Goal: Information Seeking & Learning: Learn about a topic

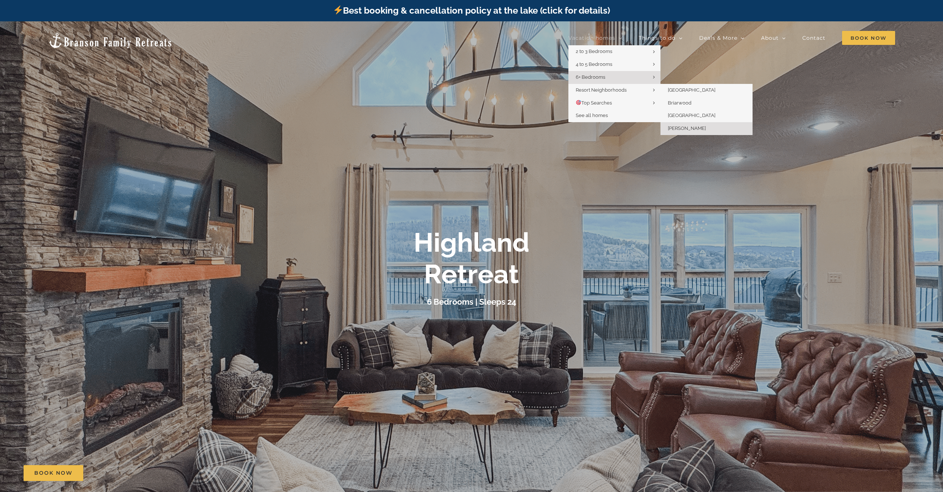
click at [692, 126] on span "[PERSON_NAME]" at bounding box center [687, 129] width 38 height 6
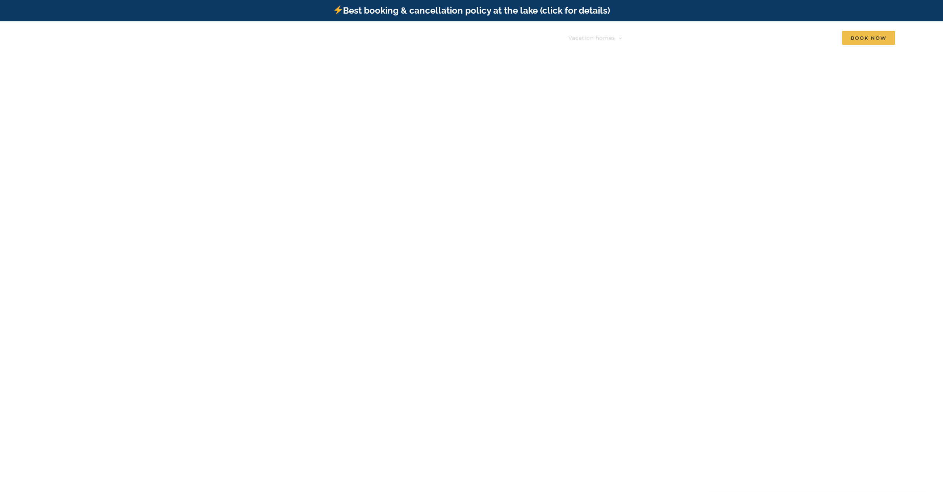
click at [692, 126] on div at bounding box center [471, 267] width 943 height 492
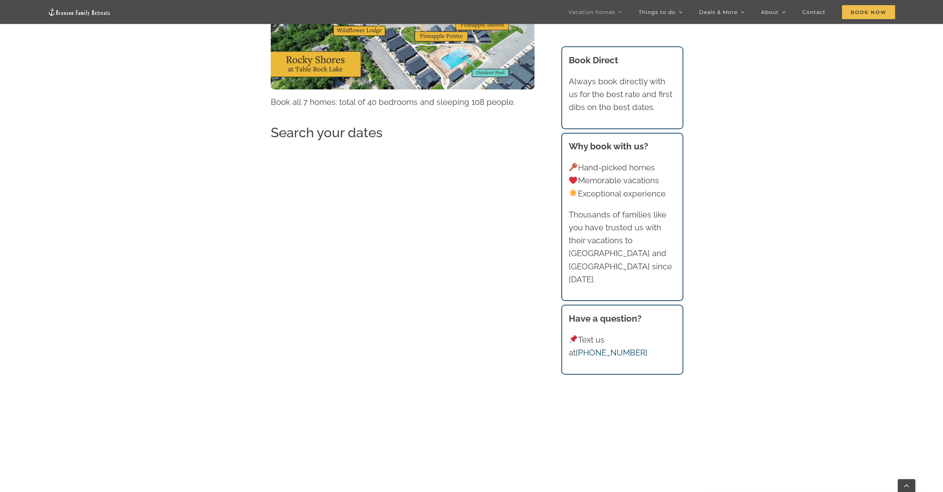
scroll to position [726, 0]
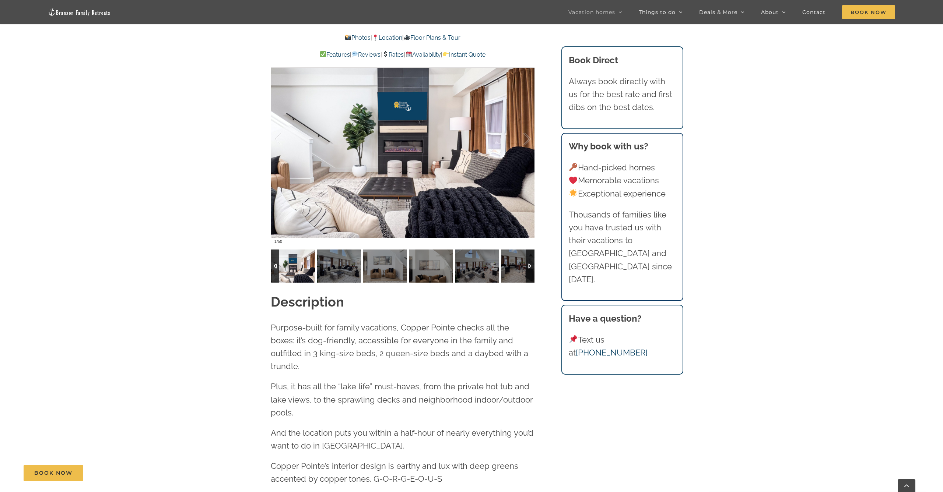
scroll to position [771, 0]
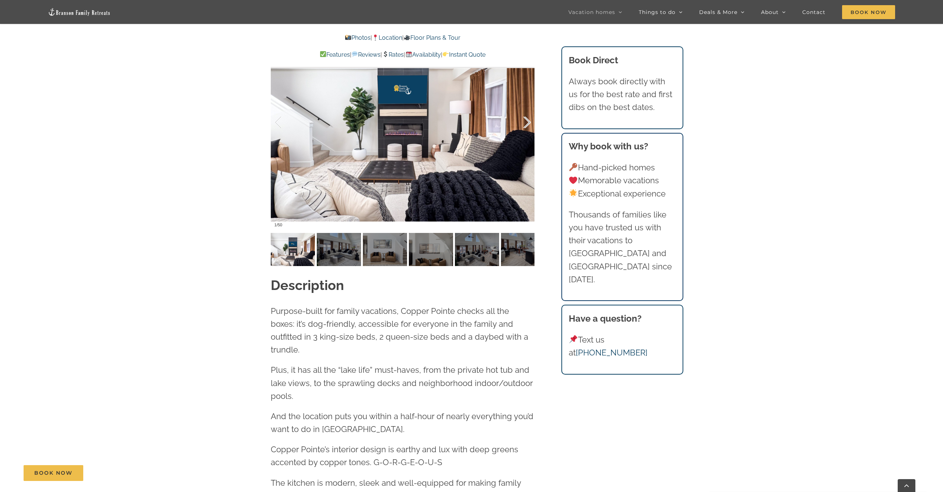
click at [526, 125] on div at bounding box center [519, 123] width 23 height 46
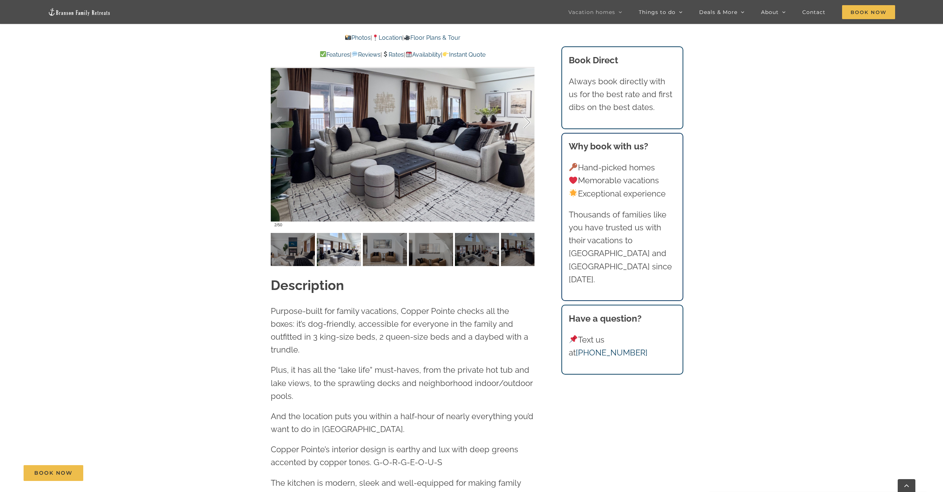
click at [525, 122] on div at bounding box center [519, 123] width 23 height 46
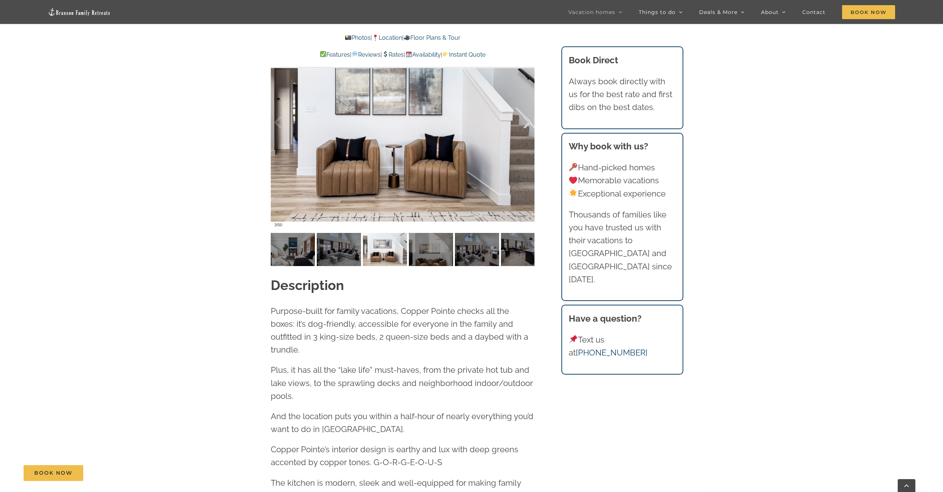
click at [525, 122] on div at bounding box center [519, 123] width 23 height 46
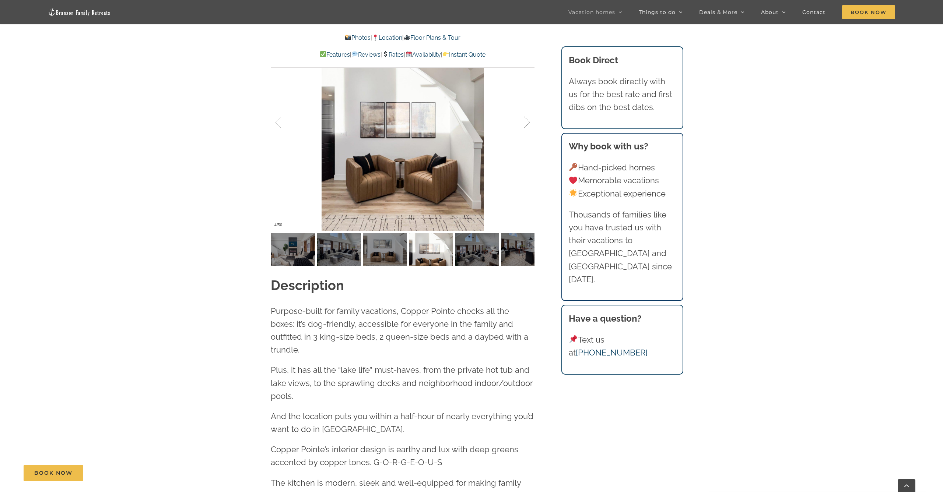
click at [525, 122] on div at bounding box center [519, 123] width 23 height 46
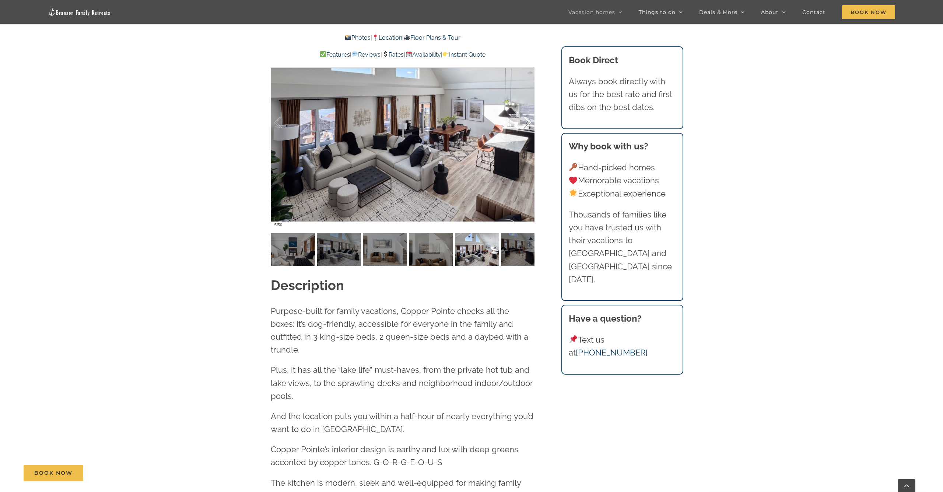
click at [525, 122] on div at bounding box center [519, 123] width 23 height 46
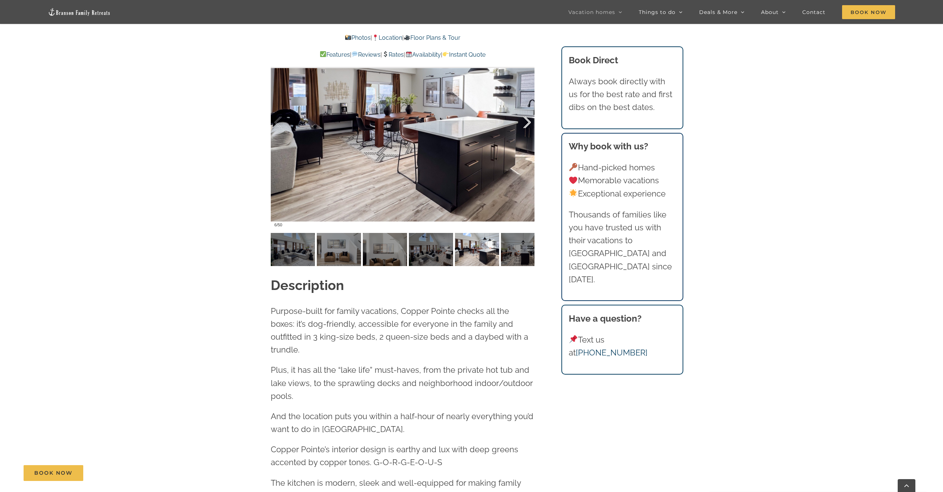
click at [525, 122] on div at bounding box center [519, 123] width 23 height 46
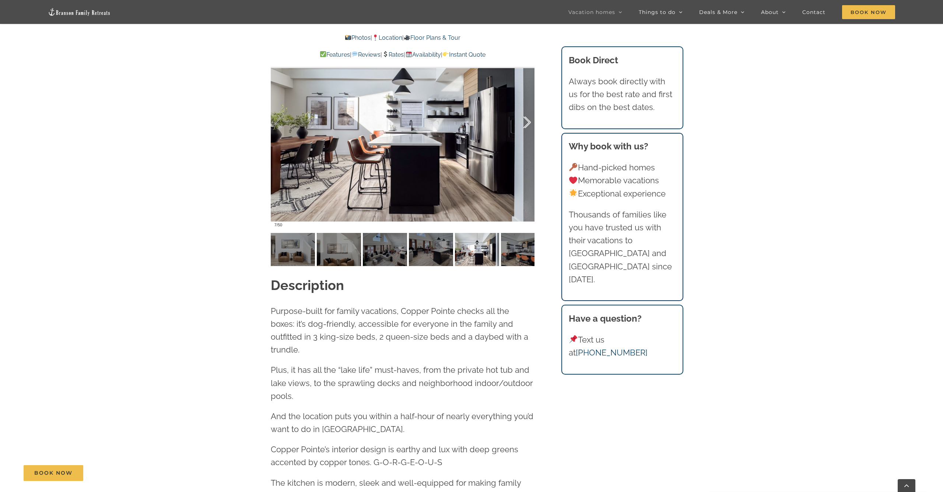
click at [525, 122] on div at bounding box center [519, 123] width 23 height 46
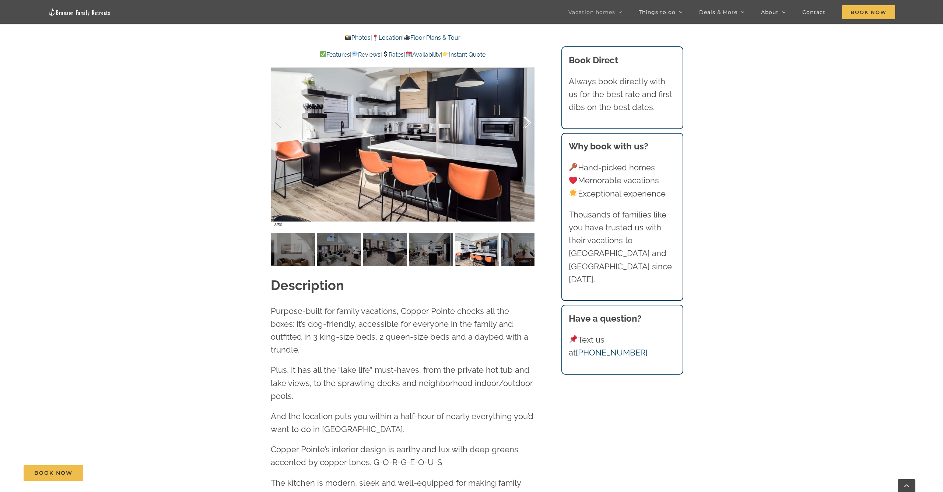
click at [525, 122] on div at bounding box center [519, 123] width 23 height 46
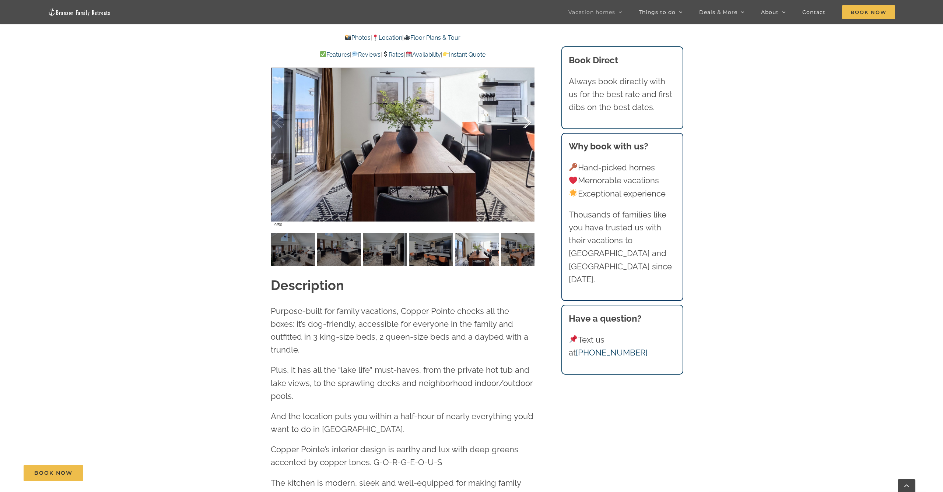
click at [525, 122] on div at bounding box center [519, 123] width 23 height 46
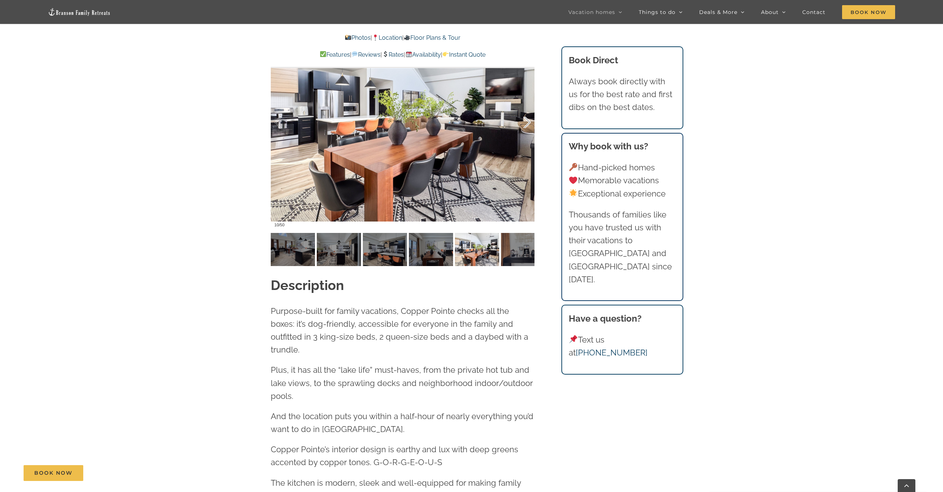
click at [525, 122] on div at bounding box center [519, 123] width 23 height 46
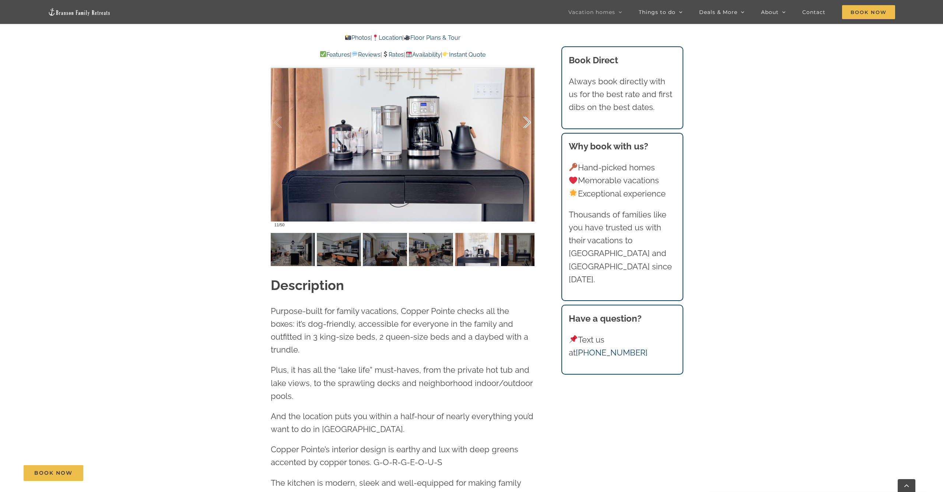
click at [525, 122] on div at bounding box center [519, 123] width 23 height 46
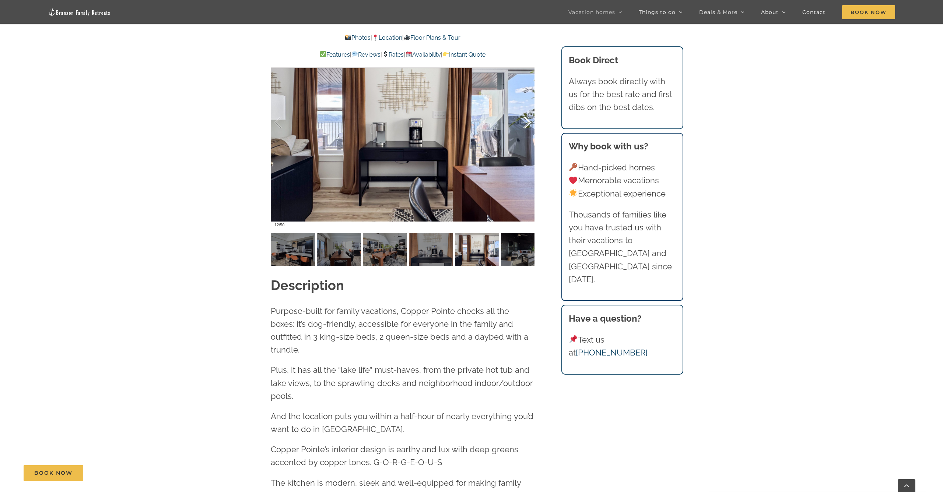
click at [525, 122] on div at bounding box center [519, 123] width 23 height 46
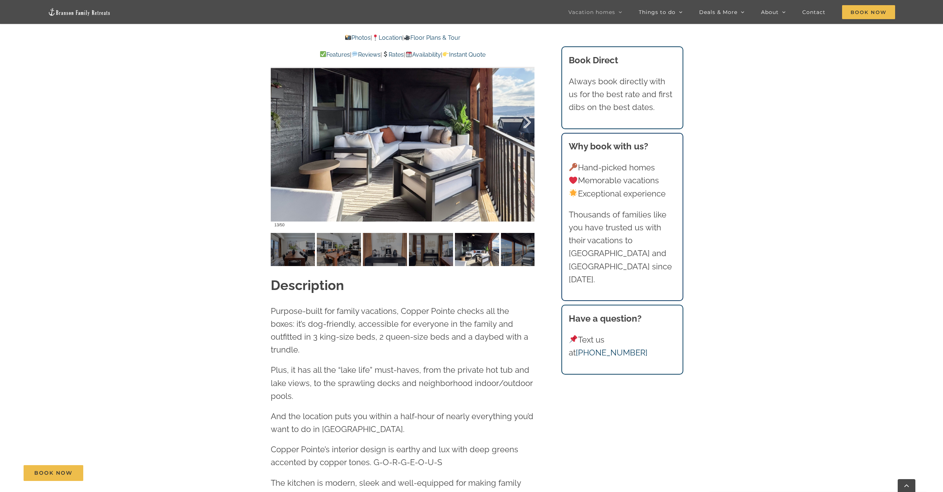
click at [525, 122] on div at bounding box center [519, 123] width 23 height 46
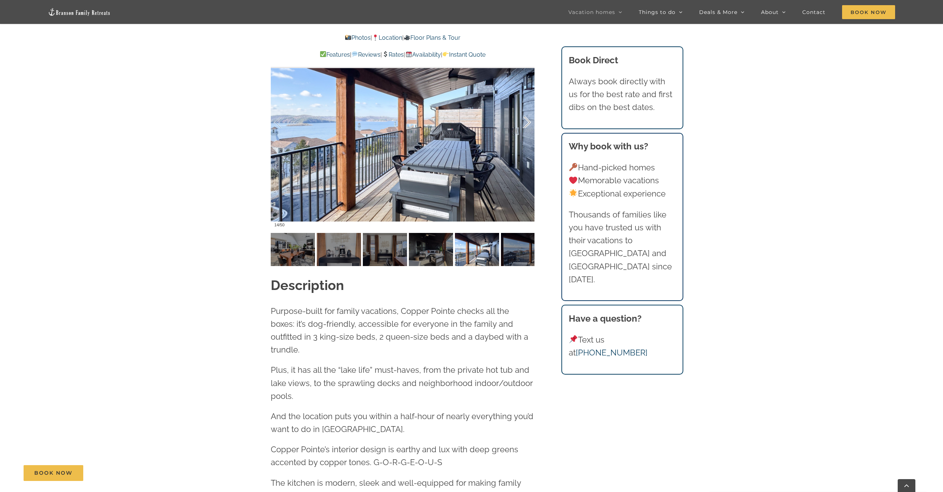
click at [525, 122] on div at bounding box center [519, 123] width 23 height 46
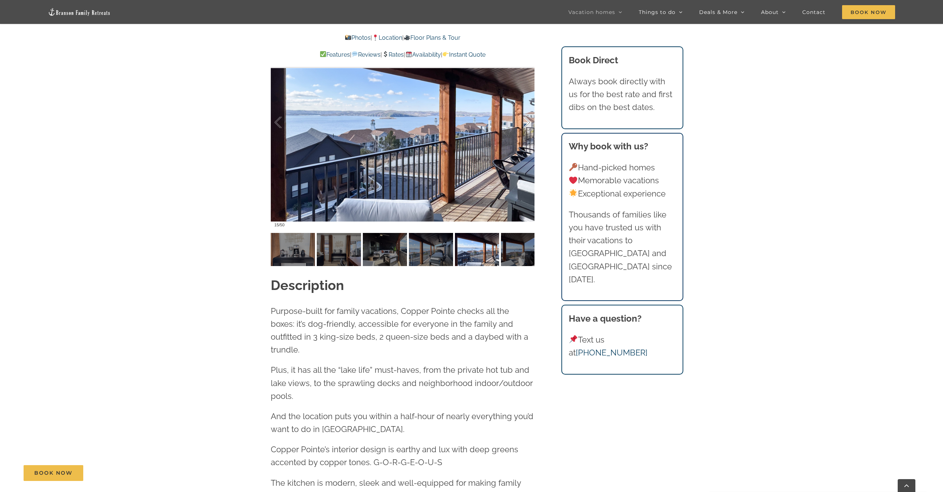
click at [525, 122] on div at bounding box center [519, 123] width 23 height 46
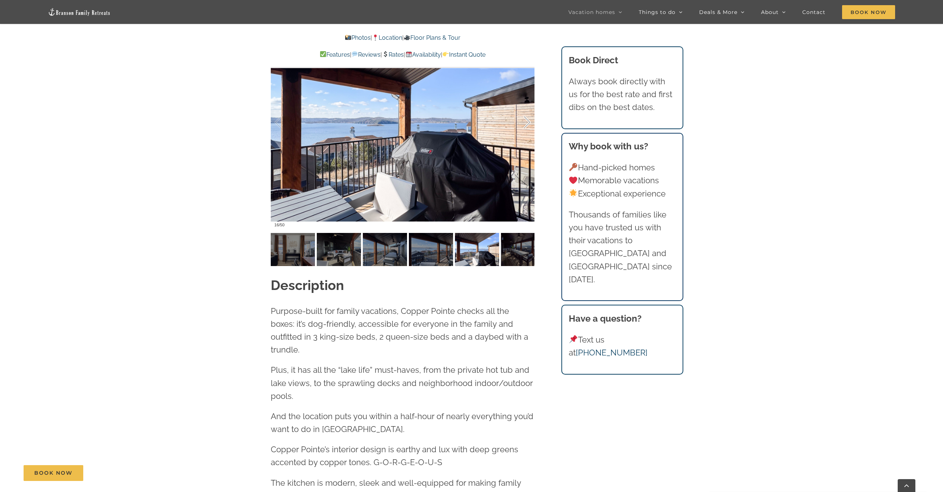
click at [525, 122] on div at bounding box center [519, 123] width 23 height 46
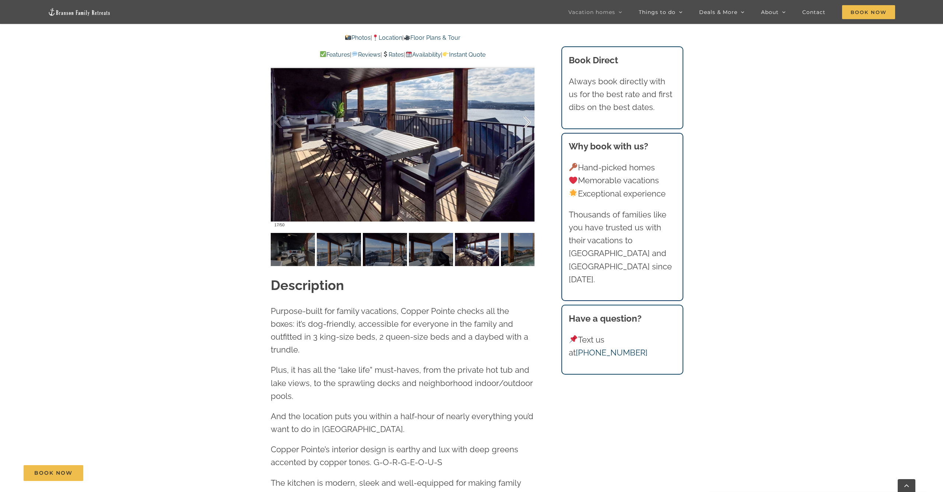
click at [525, 122] on div at bounding box center [519, 123] width 23 height 46
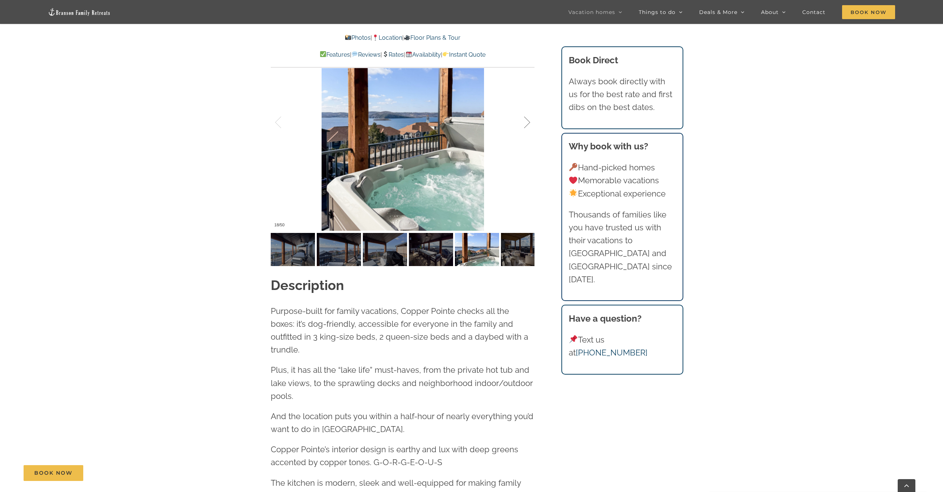
click at [525, 122] on div "18 / 50" at bounding box center [403, 122] width 264 height 217
click at [527, 123] on div at bounding box center [519, 123] width 23 height 46
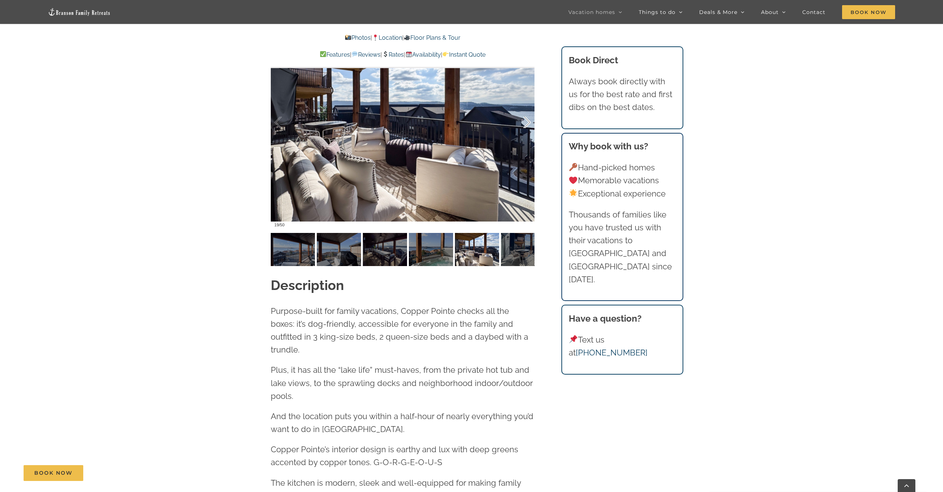
click at [527, 123] on div at bounding box center [519, 123] width 23 height 46
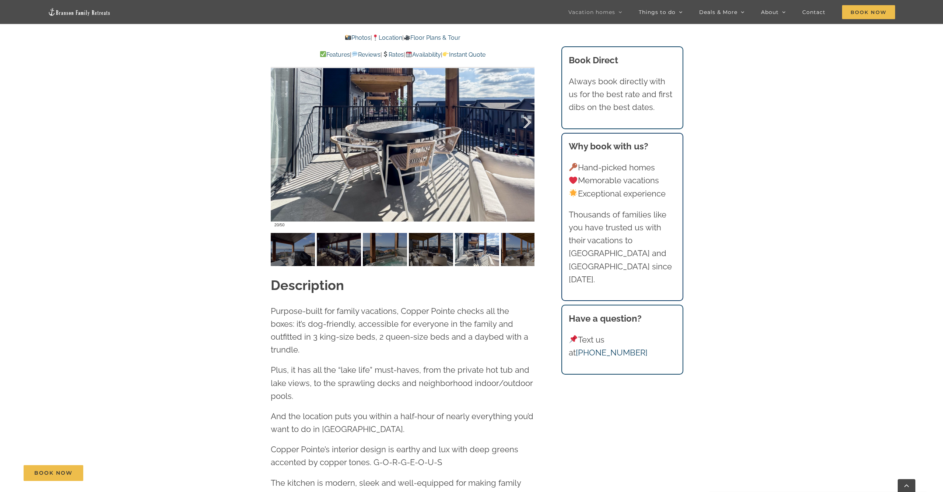
click at [527, 123] on div at bounding box center [519, 123] width 23 height 46
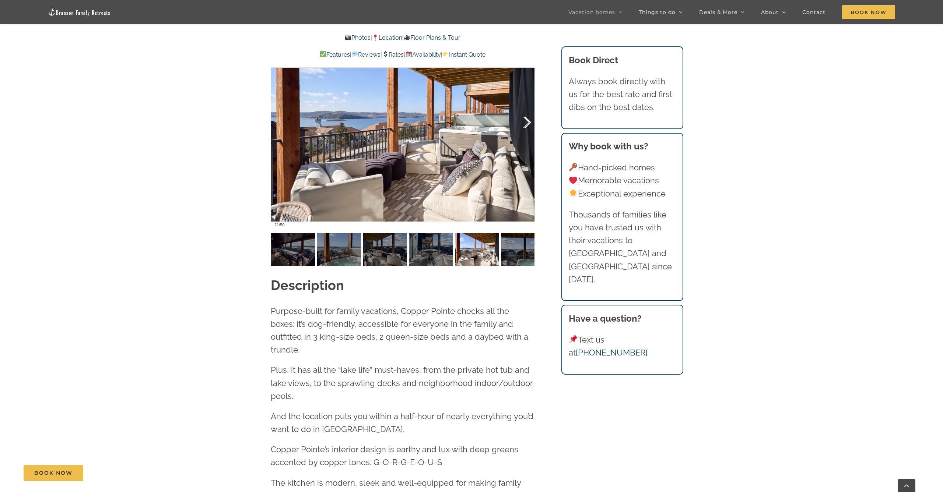
click at [527, 123] on div at bounding box center [519, 123] width 23 height 46
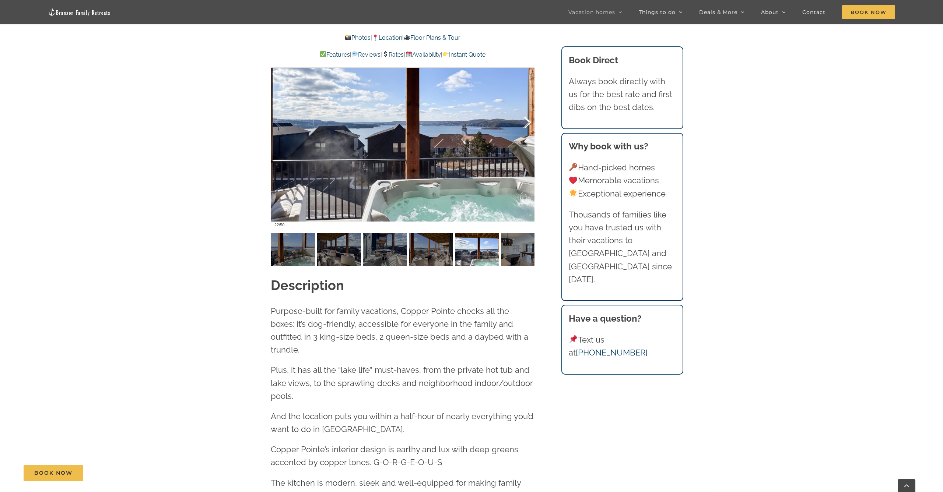
click at [527, 123] on div at bounding box center [519, 123] width 23 height 46
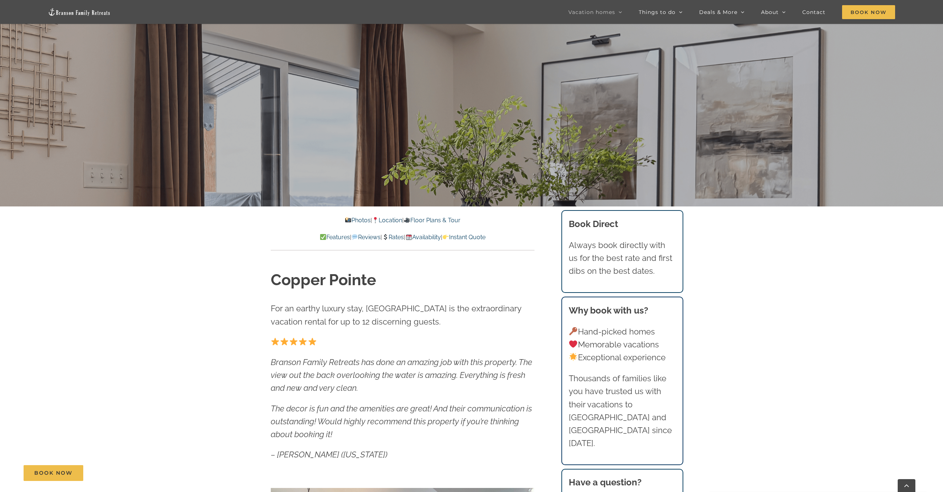
scroll to position [291, 0]
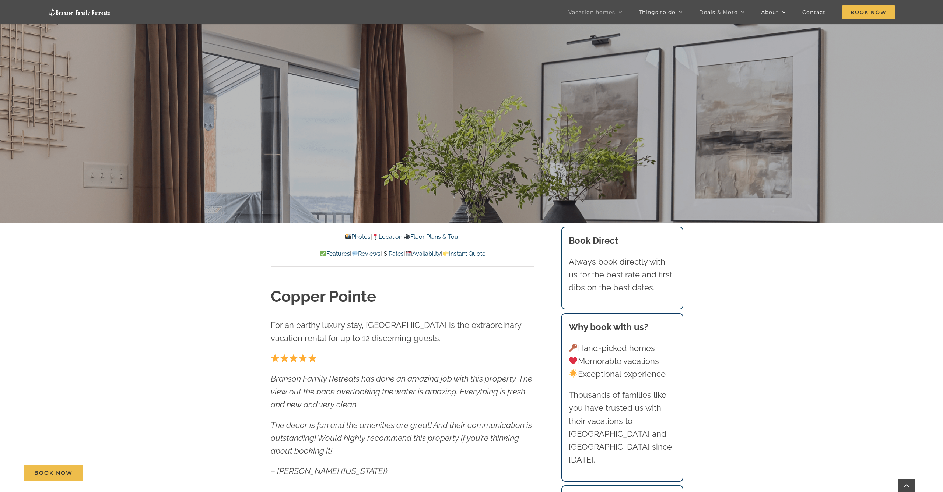
click at [446, 235] on link "Floor Plans & Tour" at bounding box center [432, 237] width 57 height 7
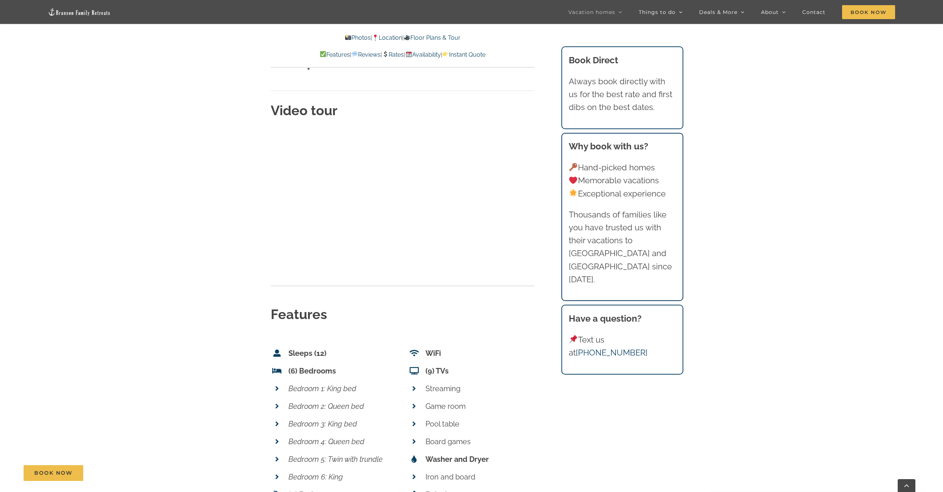
click at [392, 54] on link "Rates" at bounding box center [393, 54] width 22 height 7
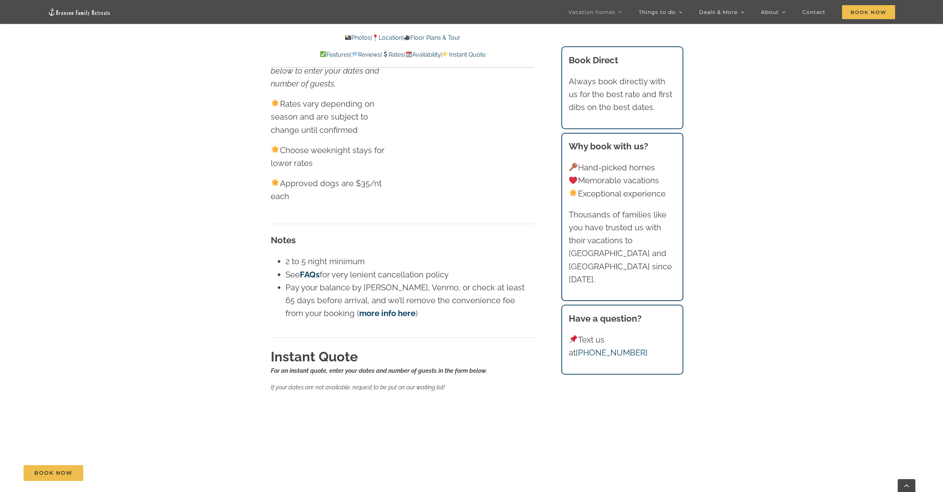
click at [483, 56] on link "Instant Quote" at bounding box center [463, 54] width 43 height 7
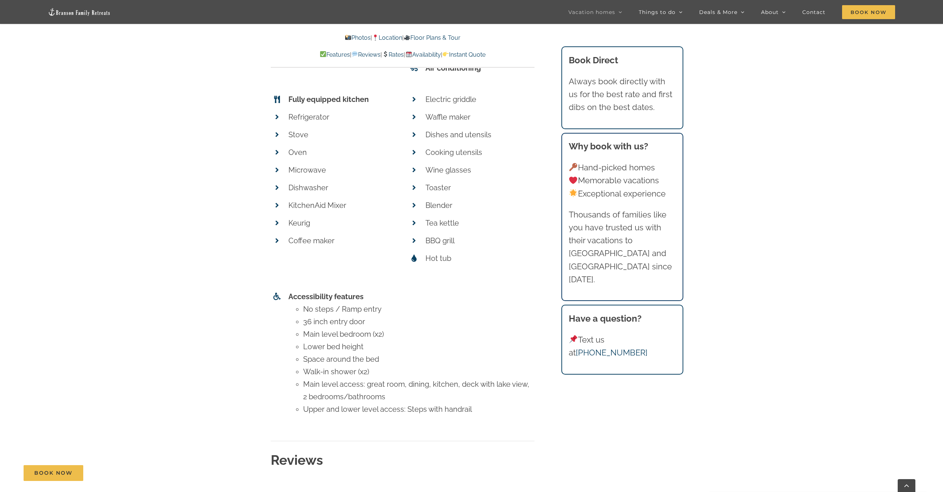
scroll to position [3019, 0]
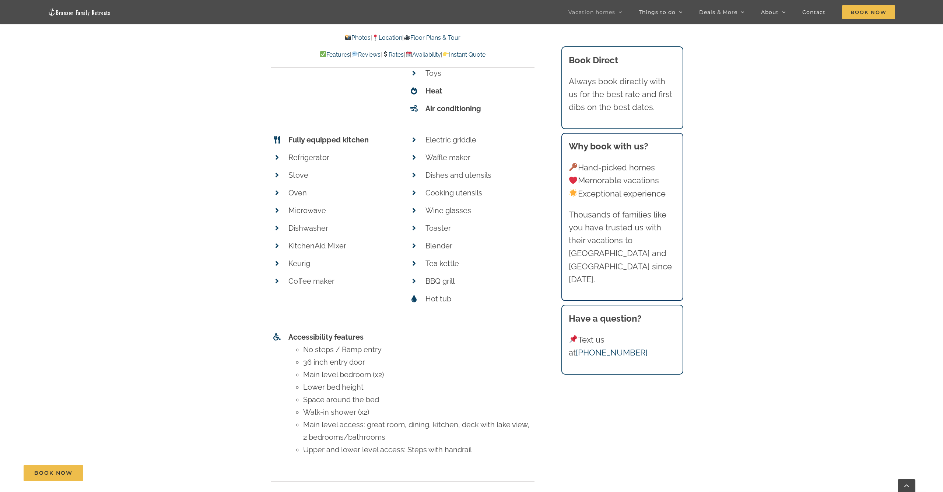
scroll to position [4204, 0]
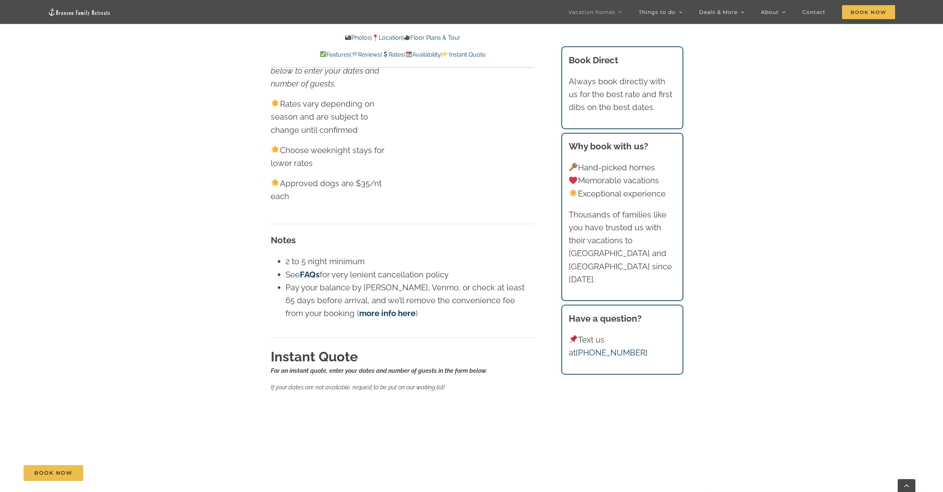
scroll to position [2526, 0]
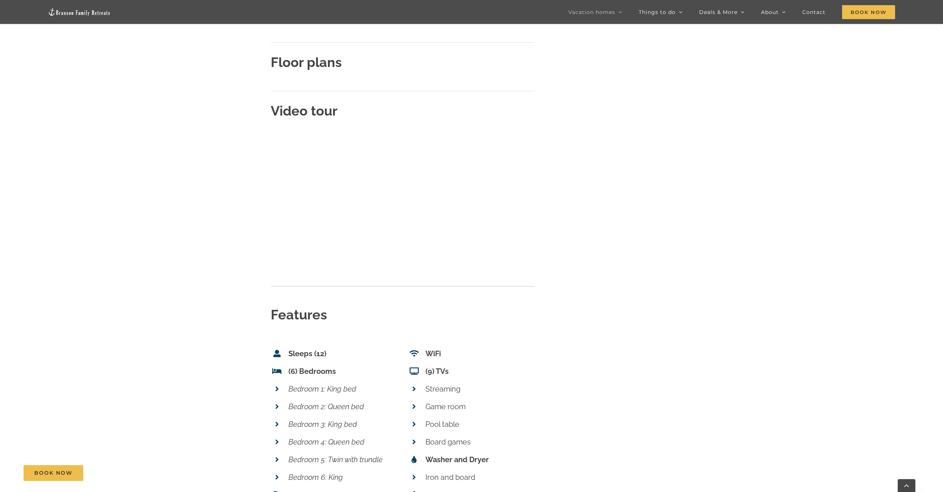
scroll to position [291, 0]
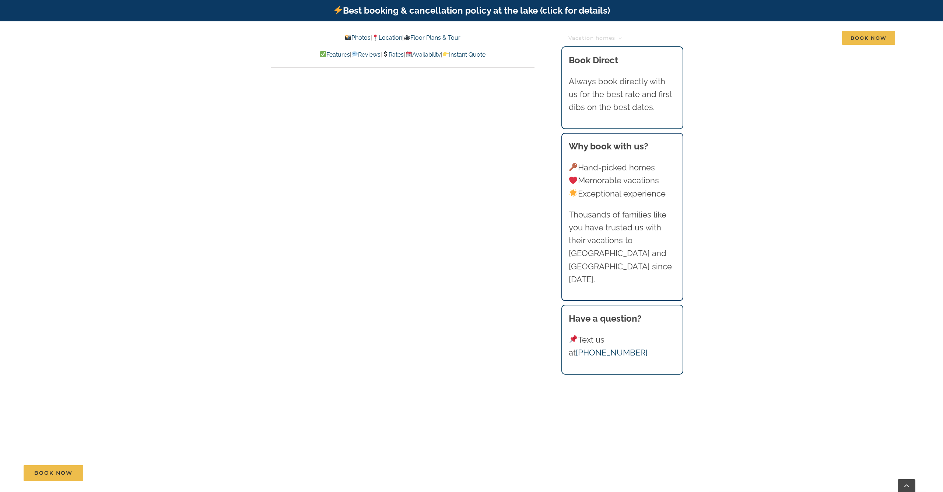
click at [390, 39] on link "Location" at bounding box center [387, 37] width 30 height 7
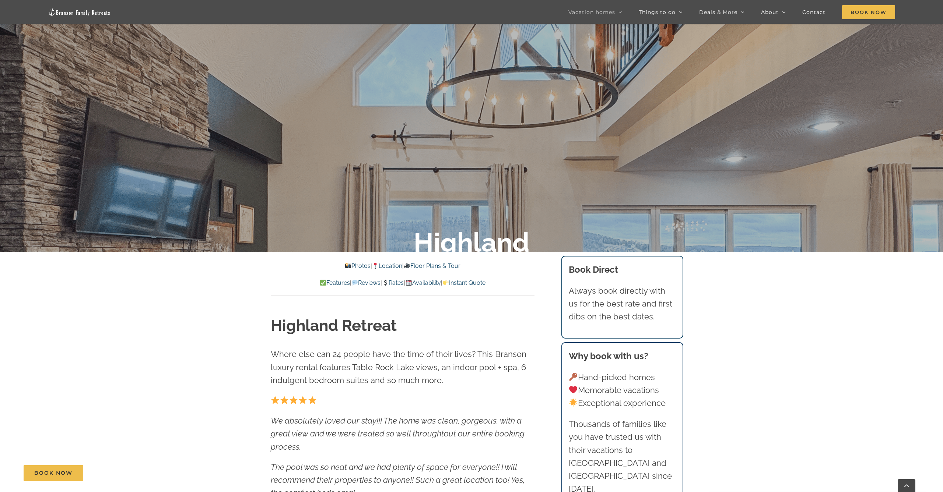
scroll to position [250, 0]
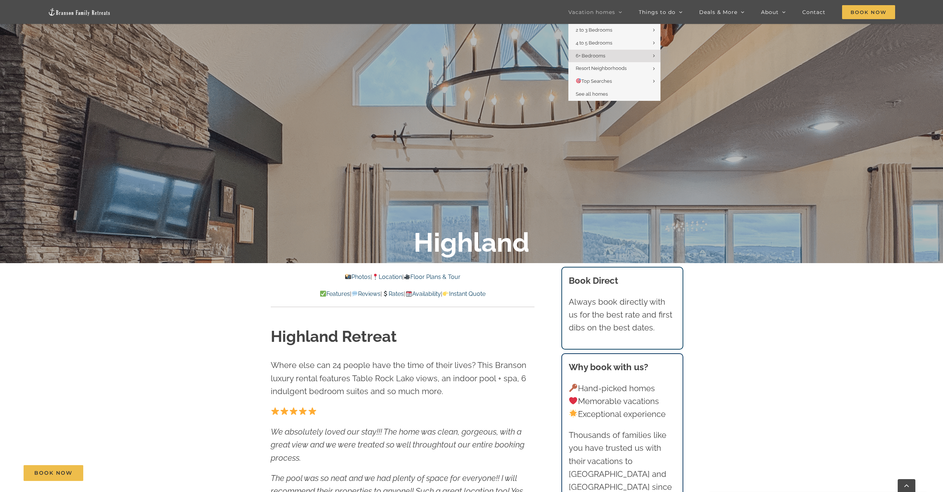
click at [602, 11] on span "Vacation homes" at bounding box center [591, 12] width 47 height 5
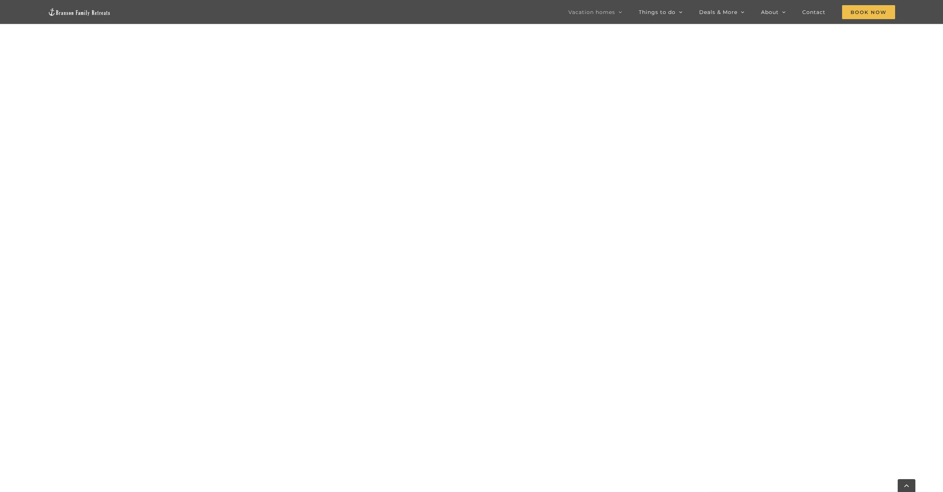
scroll to position [746, 0]
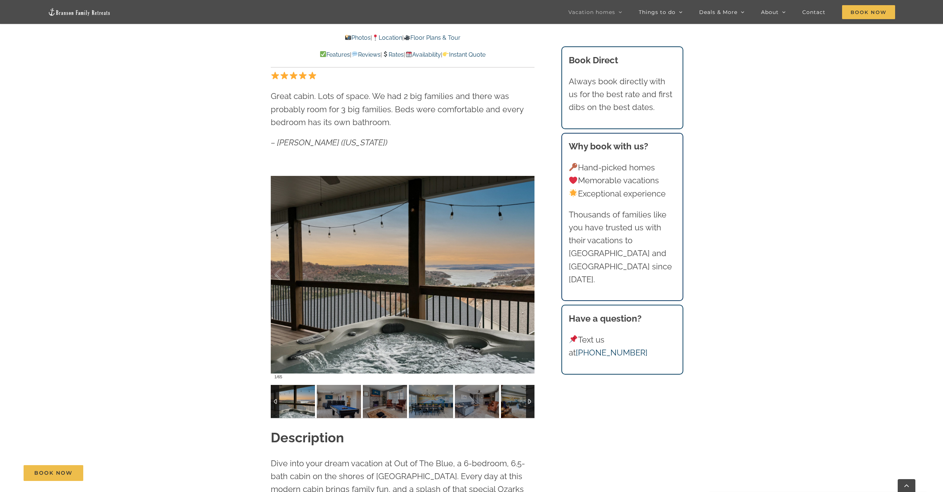
scroll to position [581, 0]
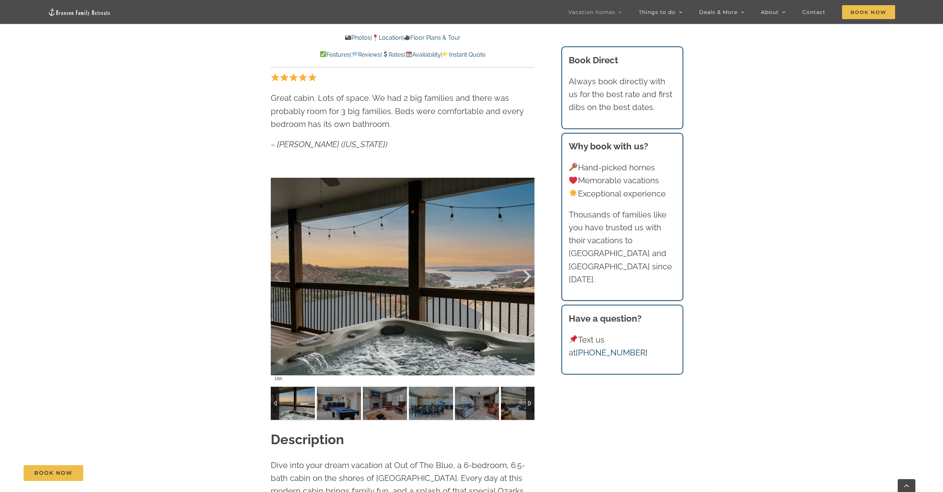
click at [525, 277] on div at bounding box center [519, 277] width 23 height 46
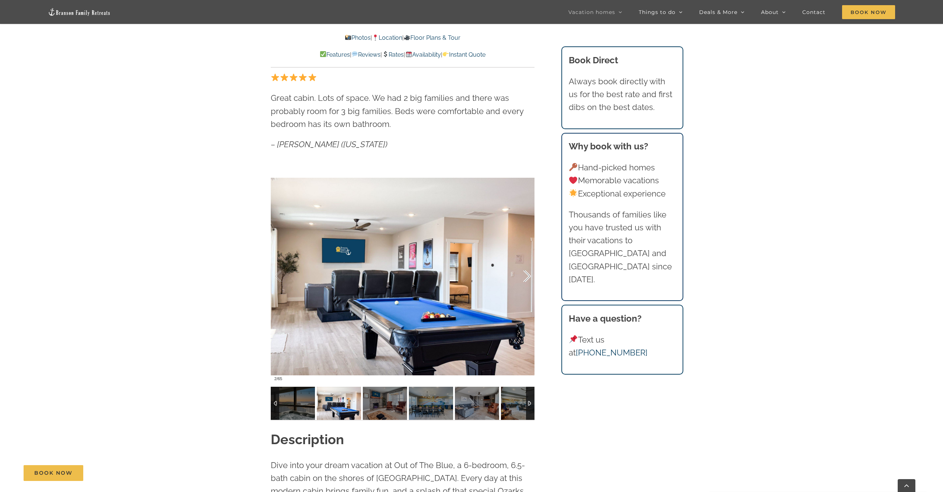
click at [525, 277] on div at bounding box center [519, 277] width 23 height 46
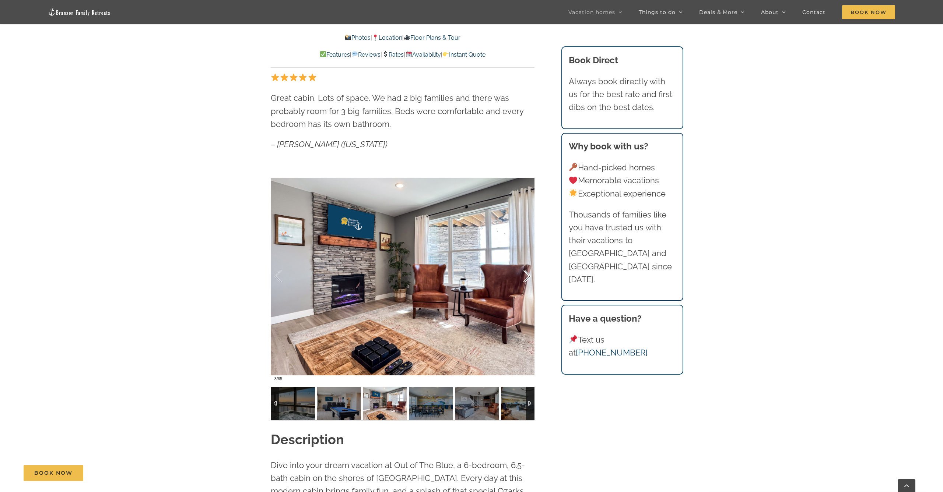
click at [525, 277] on div at bounding box center [519, 277] width 23 height 46
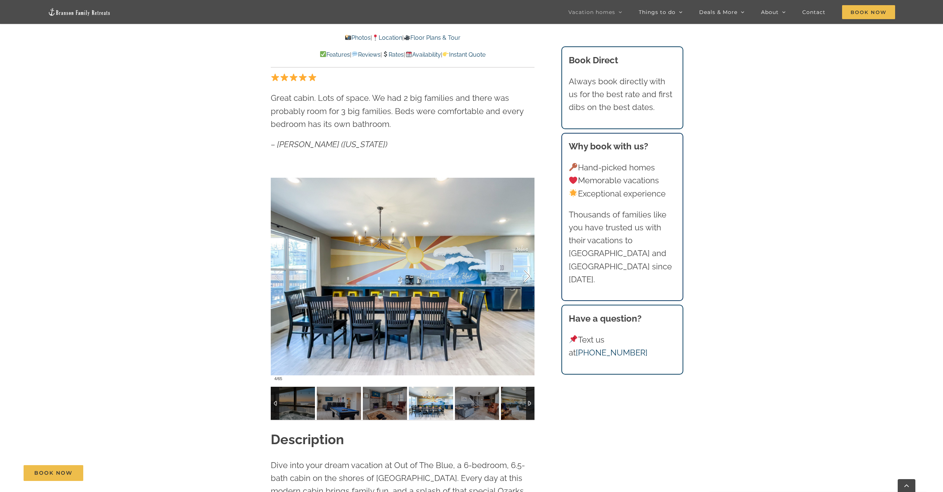
click at [525, 277] on div at bounding box center [519, 277] width 23 height 46
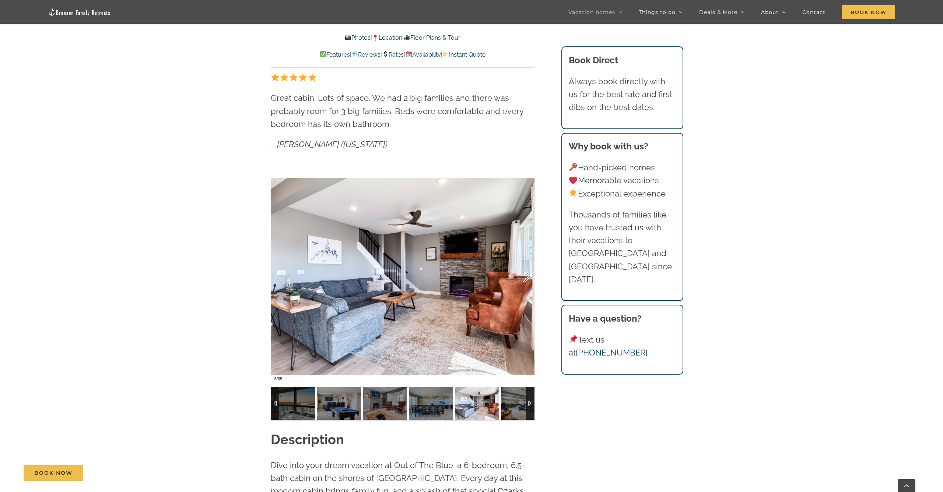
click at [526, 277] on div at bounding box center [519, 277] width 23 height 46
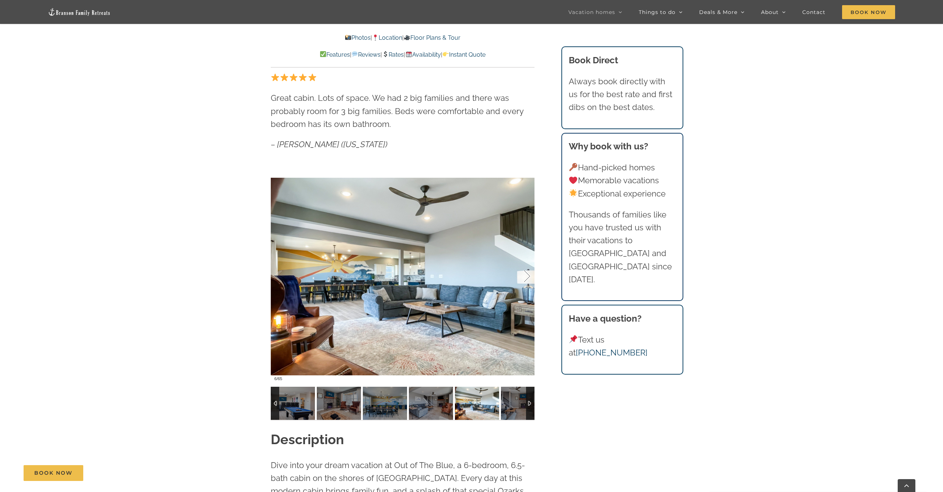
click at [526, 277] on div at bounding box center [519, 277] width 23 height 46
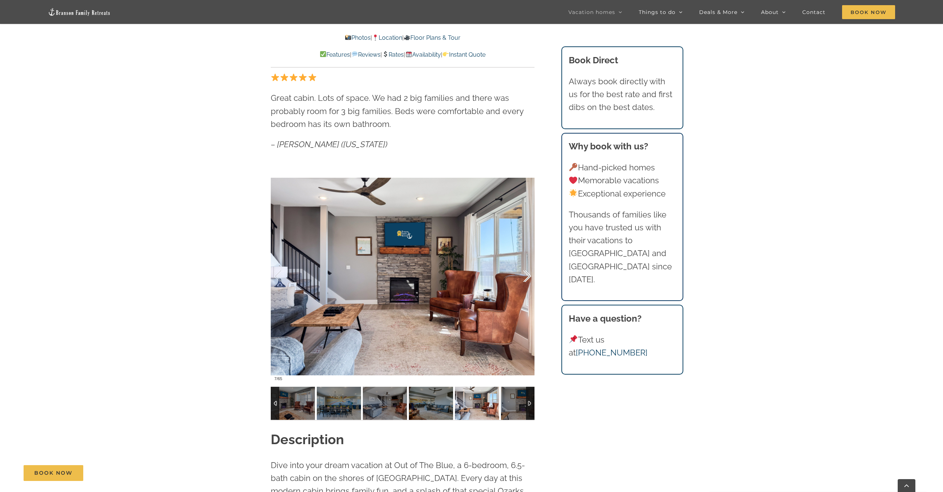
click at [526, 277] on div at bounding box center [519, 277] width 23 height 46
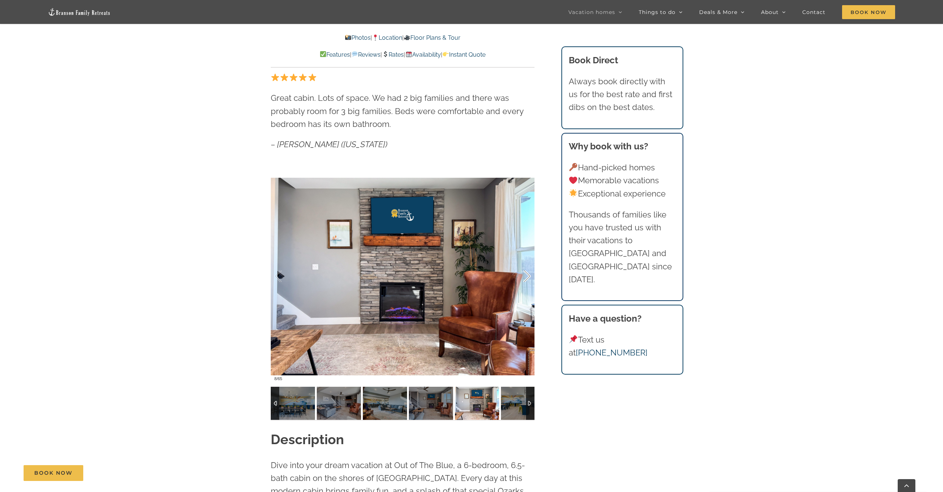
click at [526, 277] on div at bounding box center [519, 277] width 23 height 46
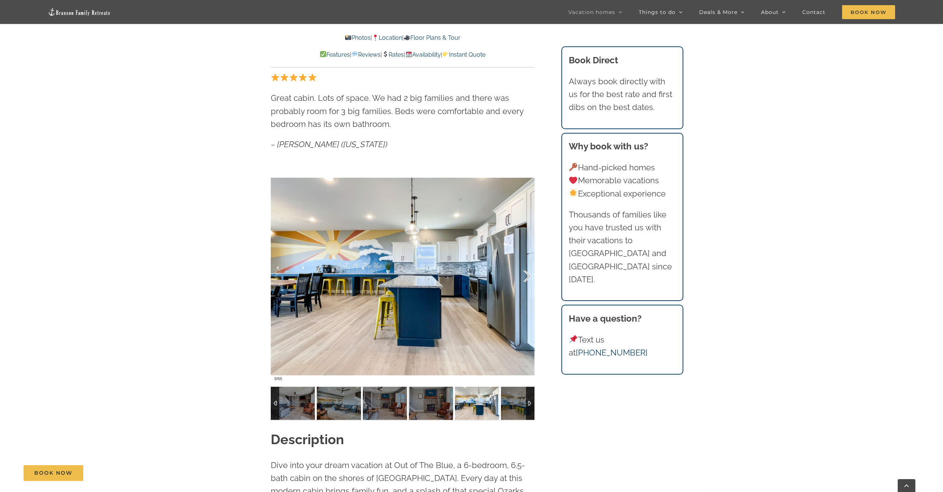
click at [526, 277] on div at bounding box center [519, 277] width 23 height 46
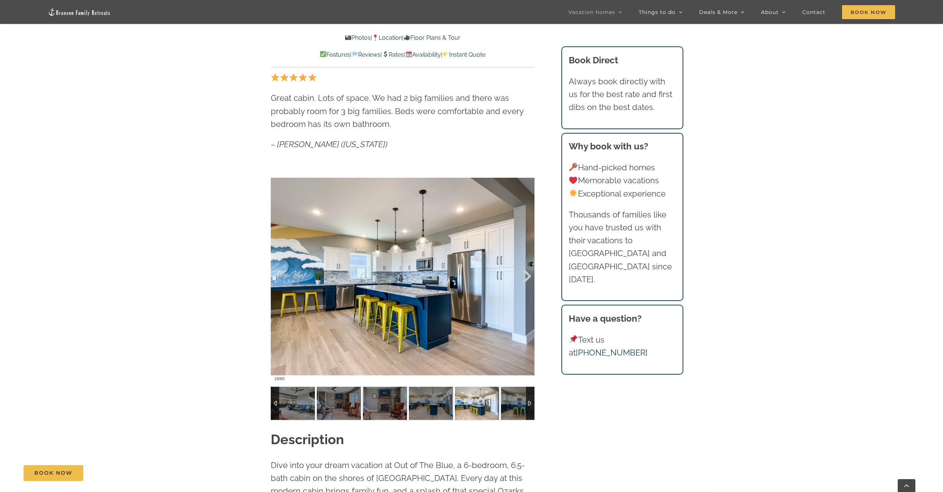
click at [526, 277] on div at bounding box center [519, 277] width 23 height 46
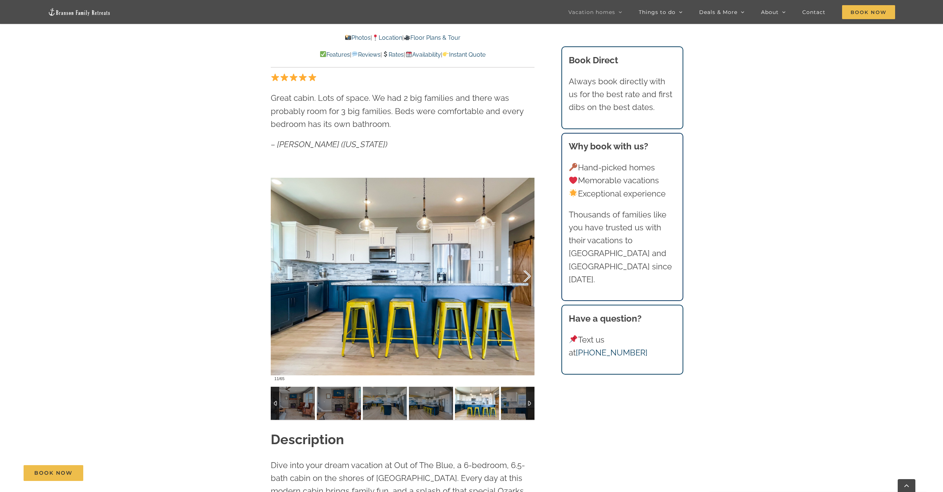
click at [526, 277] on div at bounding box center [519, 277] width 23 height 46
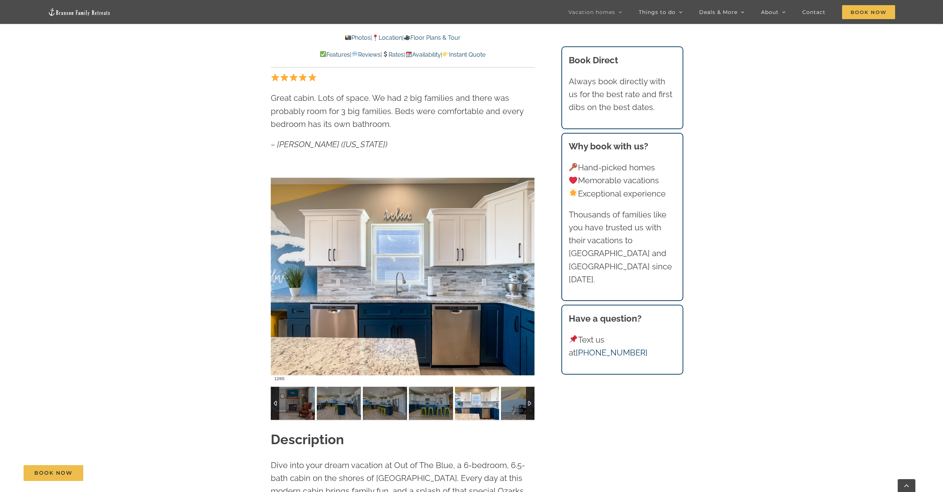
click at [526, 277] on div at bounding box center [519, 277] width 23 height 46
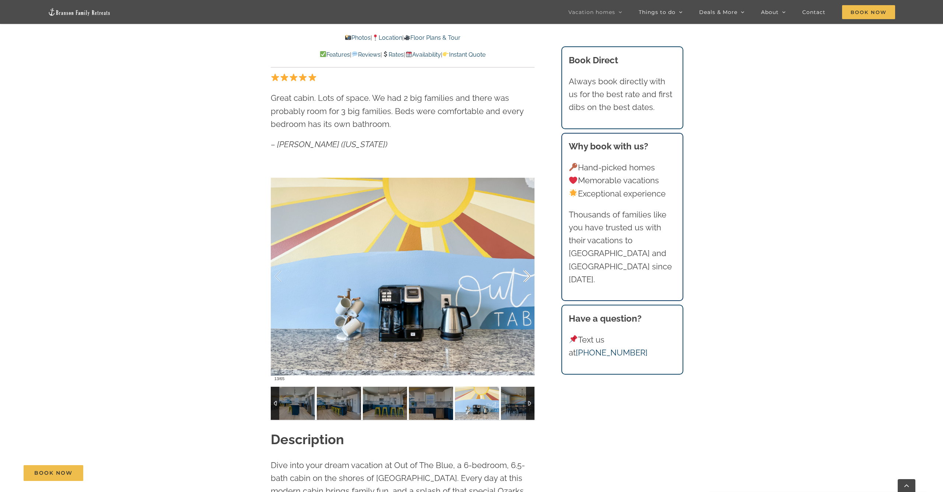
click at [526, 277] on div at bounding box center [519, 277] width 23 height 46
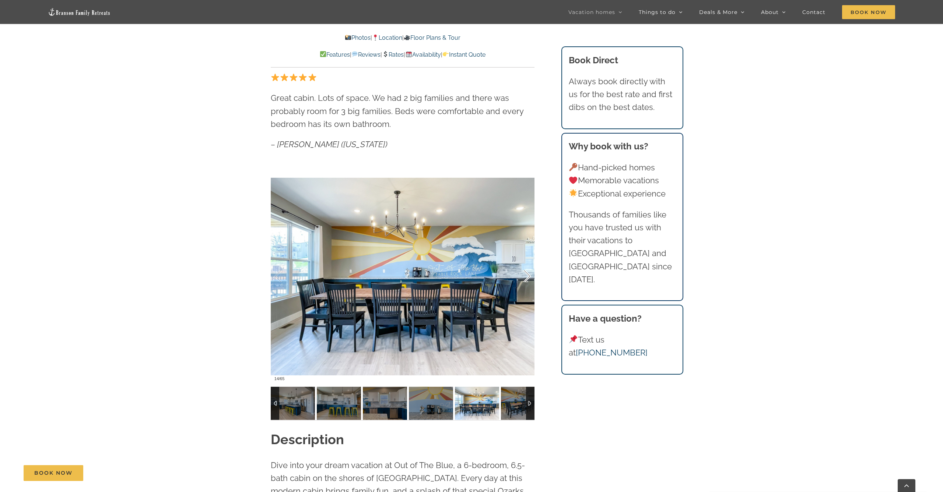
click at [526, 277] on div at bounding box center [519, 277] width 23 height 46
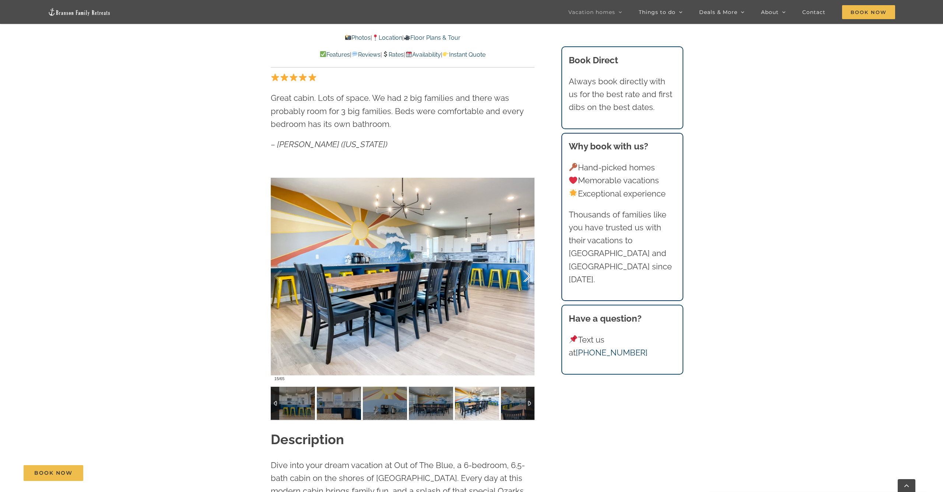
click at [526, 277] on div at bounding box center [519, 277] width 23 height 46
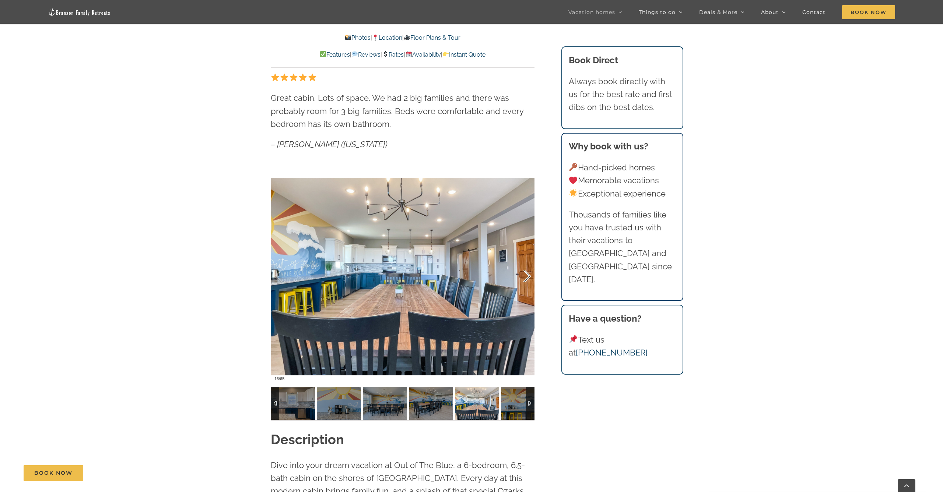
click at [526, 277] on div at bounding box center [519, 277] width 23 height 46
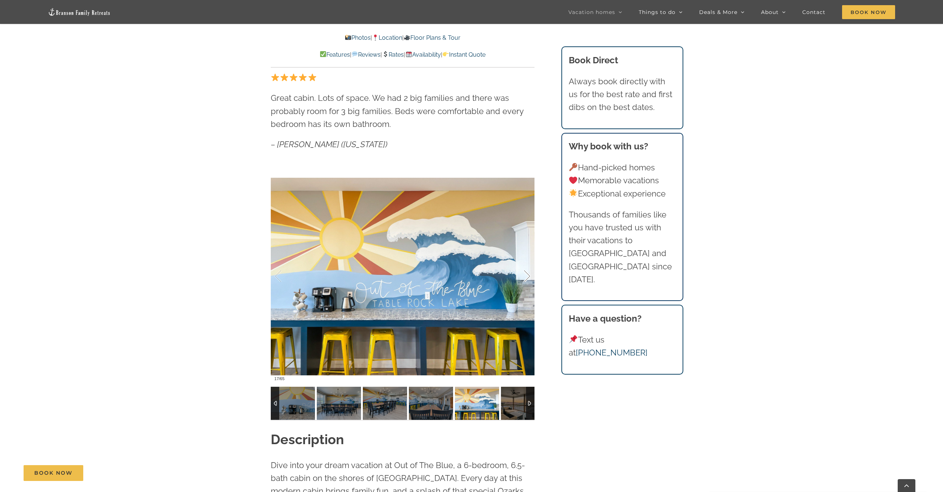
click at [526, 277] on div at bounding box center [519, 277] width 23 height 46
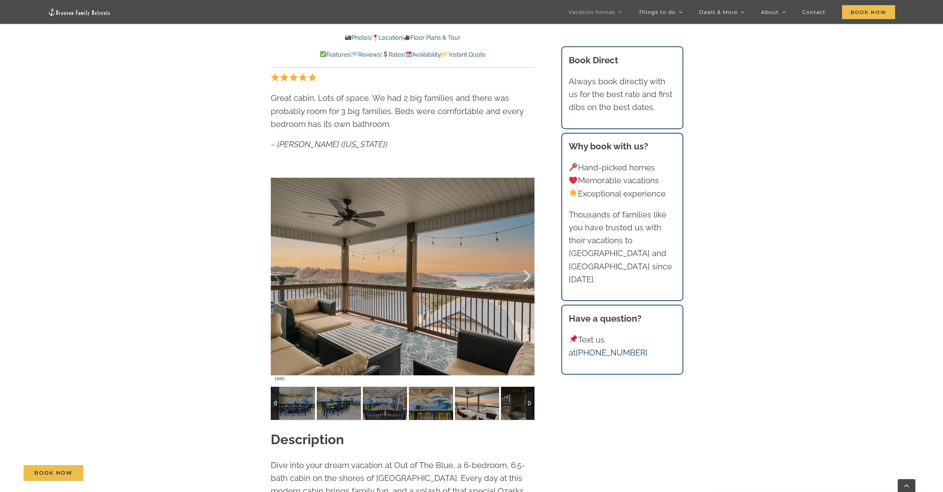
click at [526, 277] on div at bounding box center [519, 277] width 23 height 46
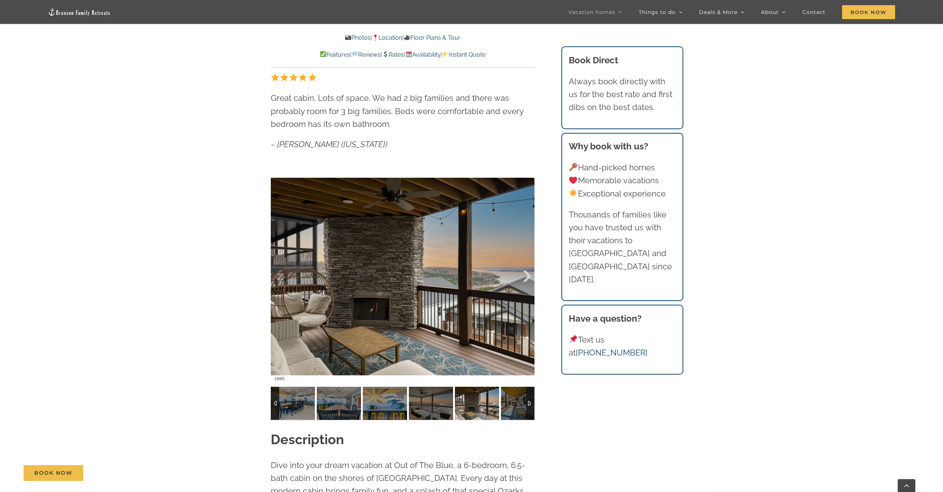
click at [526, 277] on div at bounding box center [519, 277] width 23 height 46
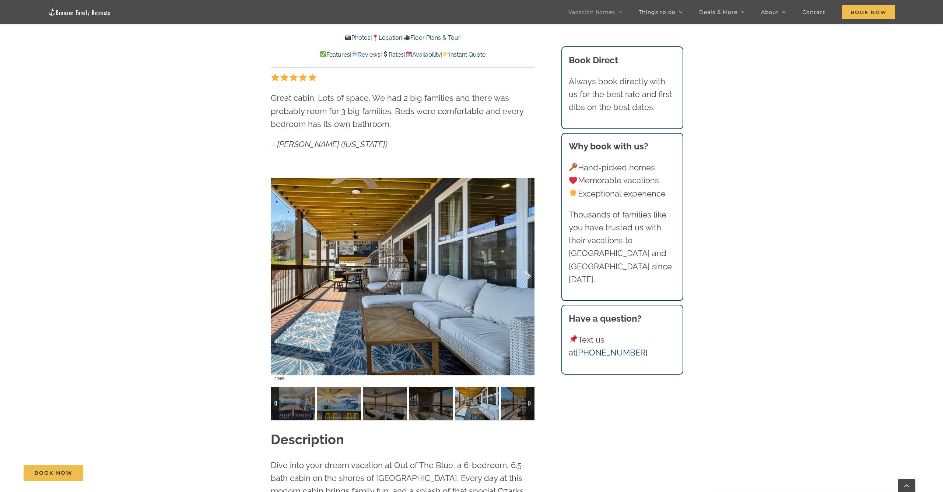
click at [526, 277] on div at bounding box center [519, 277] width 23 height 46
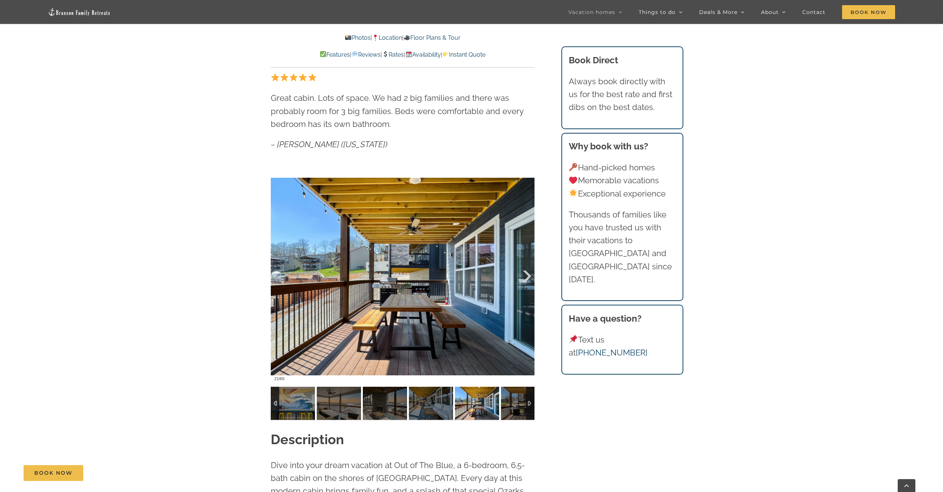
click at [526, 277] on div at bounding box center [519, 277] width 23 height 46
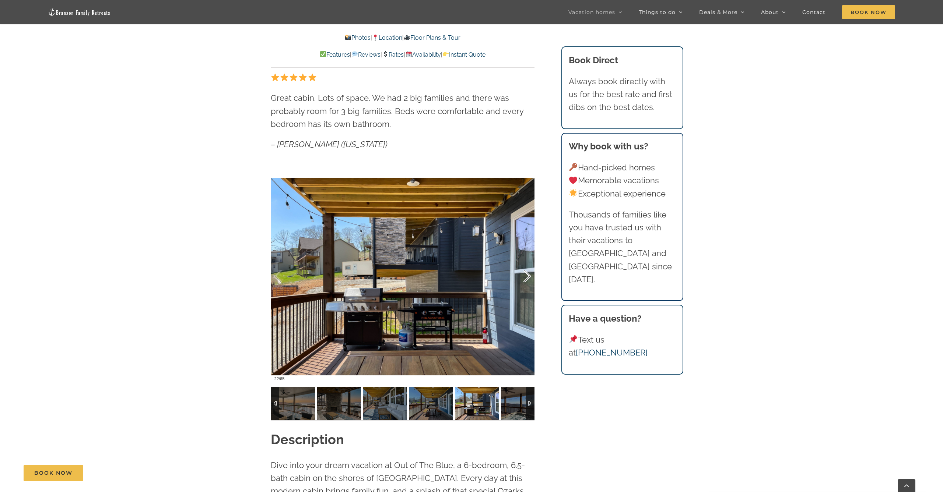
click at [526, 276] on div at bounding box center [519, 277] width 23 height 46
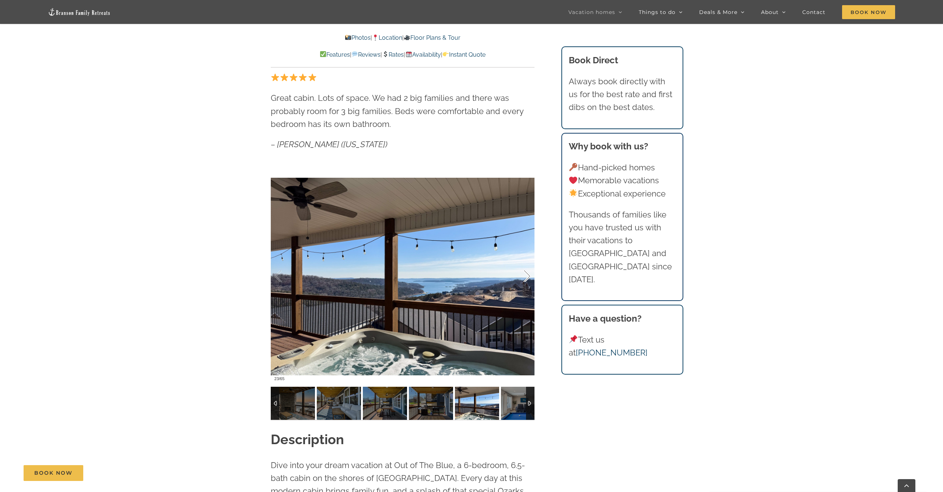
click at [526, 276] on div at bounding box center [519, 277] width 23 height 46
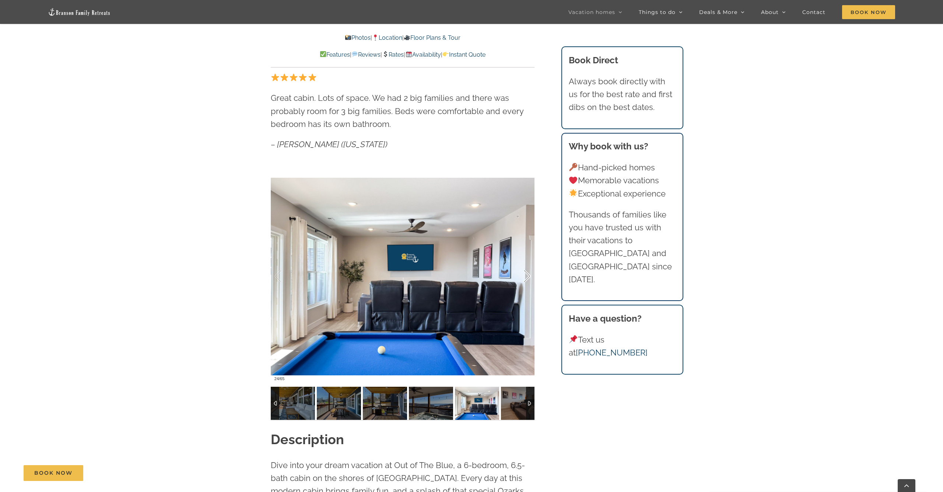
click at [525, 276] on div at bounding box center [519, 277] width 23 height 46
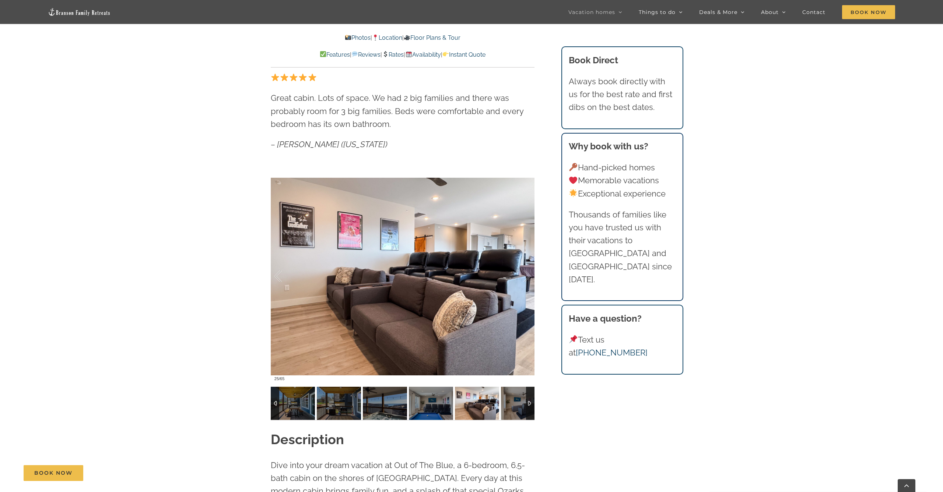
click at [389, 39] on link "Location" at bounding box center [387, 37] width 30 height 7
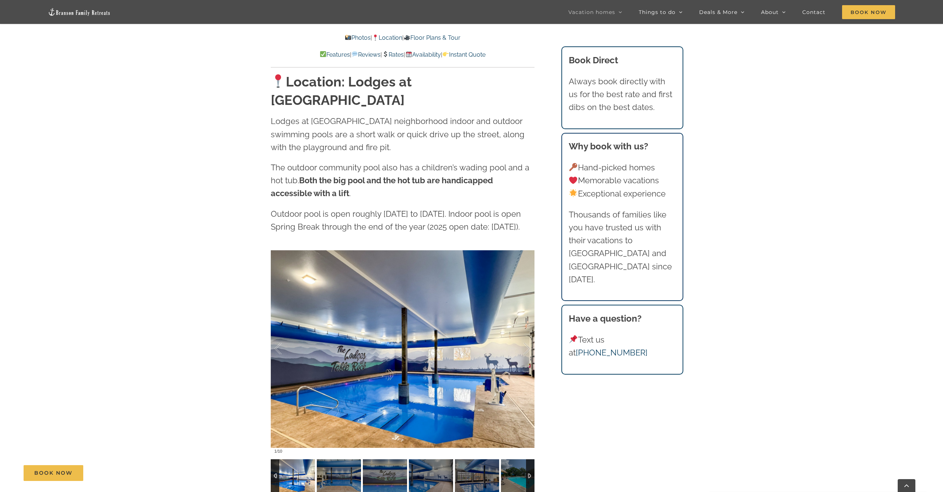
click at [389, 36] on link "Location" at bounding box center [387, 37] width 30 height 7
click at [393, 36] on link "Location" at bounding box center [387, 37] width 30 height 7
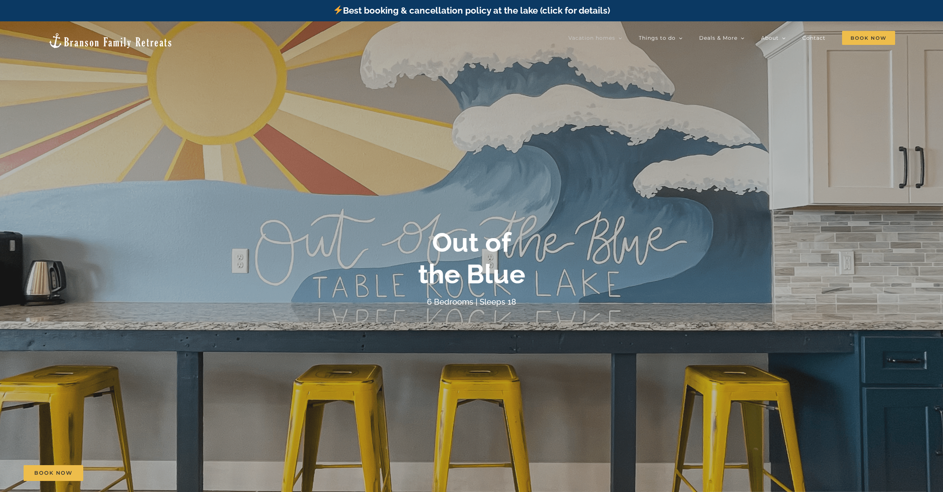
scroll to position [0, 0]
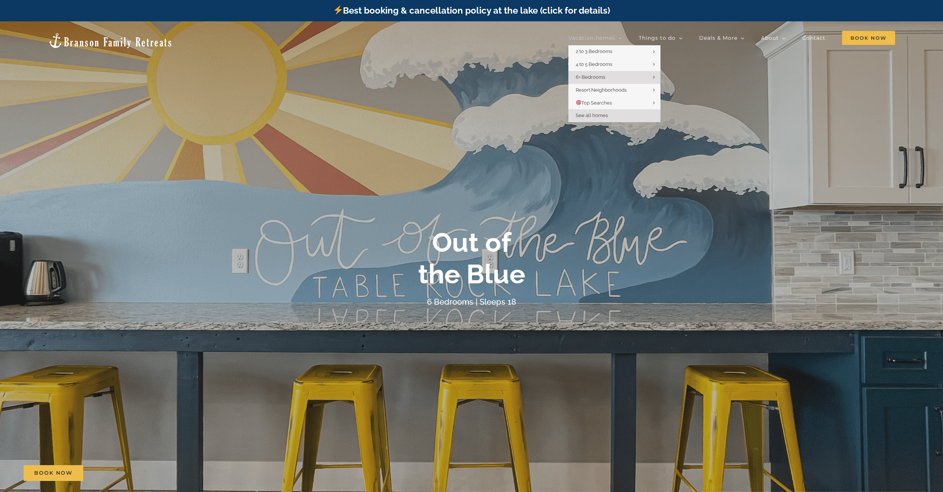
click at [595, 116] on span "See all homes" at bounding box center [592, 116] width 32 height 6
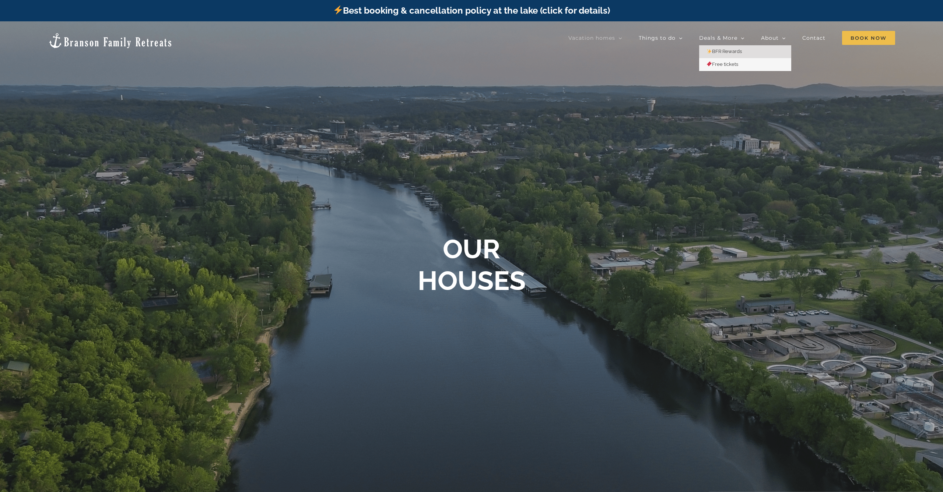
click at [726, 49] on span "BFR Rewards" at bounding box center [723, 52] width 35 height 6
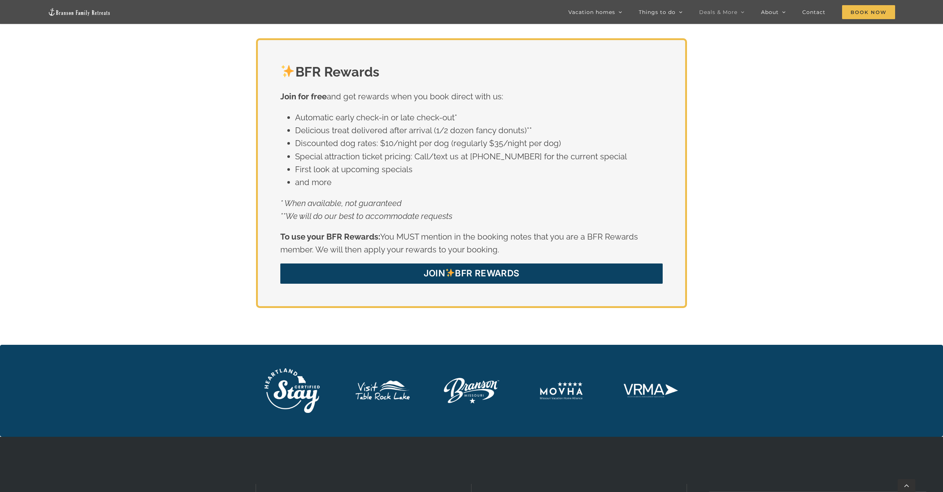
scroll to position [1432, 0]
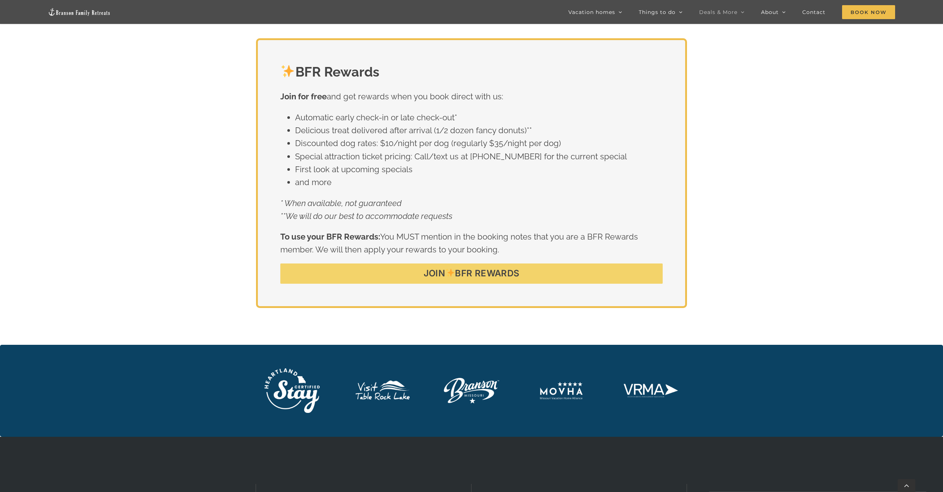
click at [553, 264] on link "JOIN BFR REWARDS" at bounding box center [471, 274] width 382 height 20
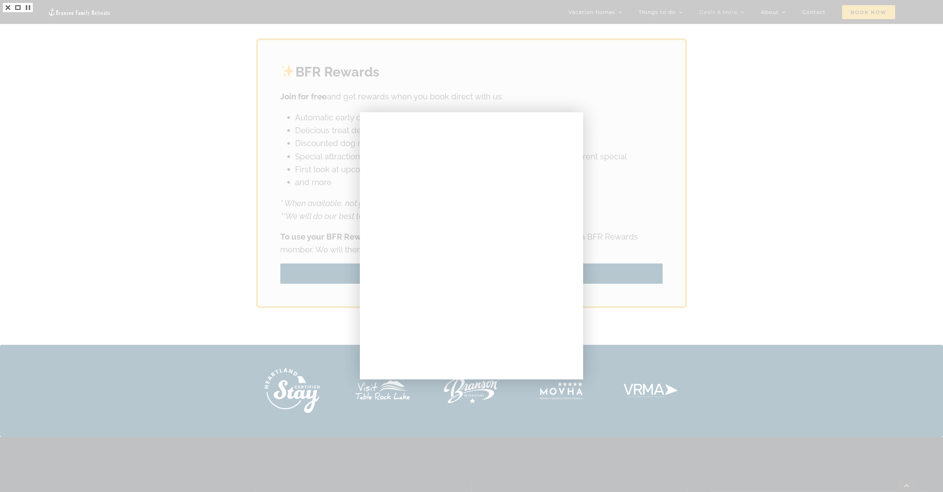
click at [678, 103] on div at bounding box center [471, 246] width 943 height 492
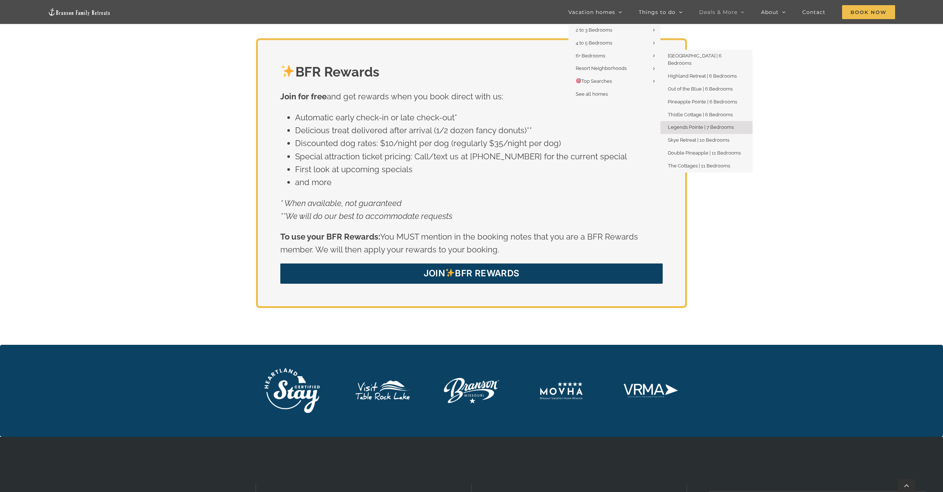
click at [680, 124] on span "Legends Pointe | 7 Bedrooms" at bounding box center [701, 127] width 66 height 6
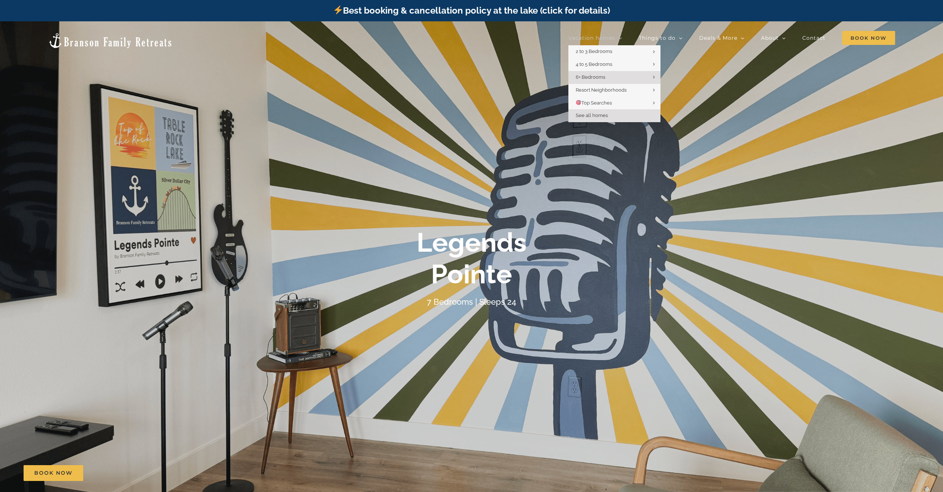
click at [608, 114] on link "See all homes" at bounding box center [614, 115] width 92 height 13
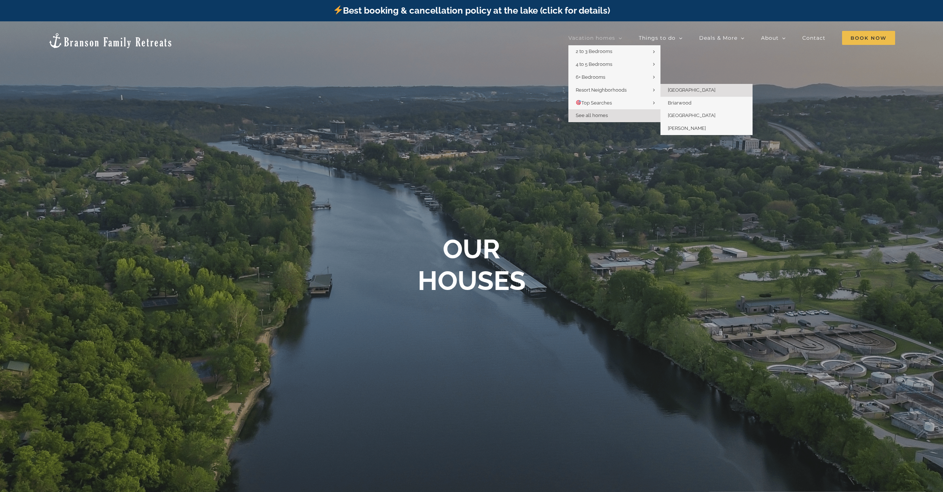
click at [687, 88] on span "[GEOGRAPHIC_DATA]" at bounding box center [692, 90] width 48 height 6
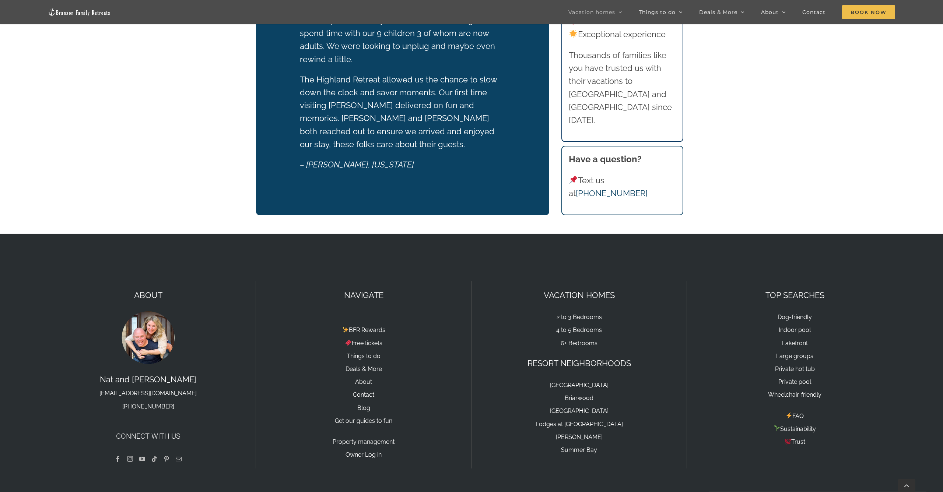
scroll to position [2321, 0]
click at [795, 340] on link "Lakefront" at bounding box center [795, 343] width 26 height 7
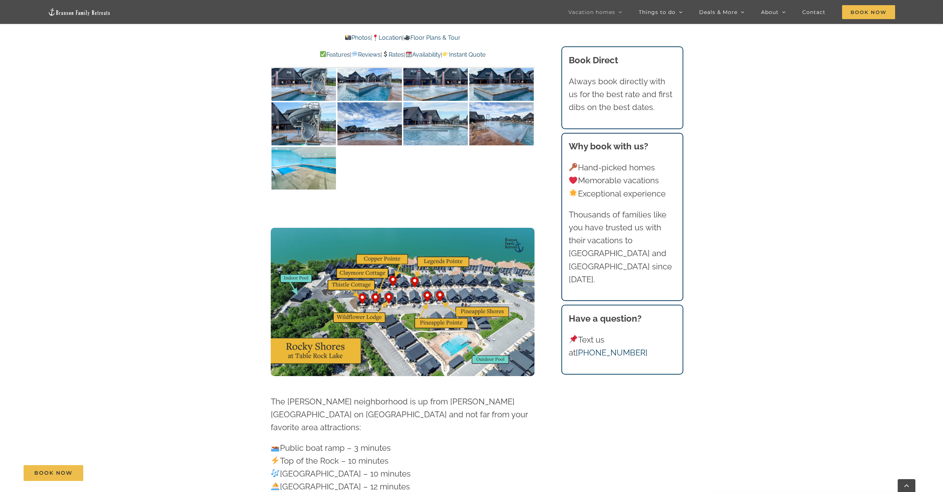
scroll to position [1948, 0]
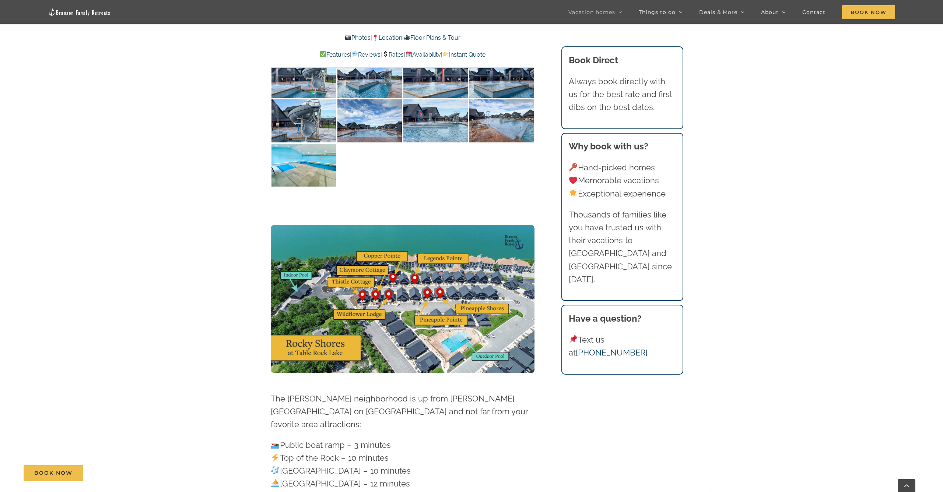
click at [378, 251] on img at bounding box center [403, 299] width 264 height 148
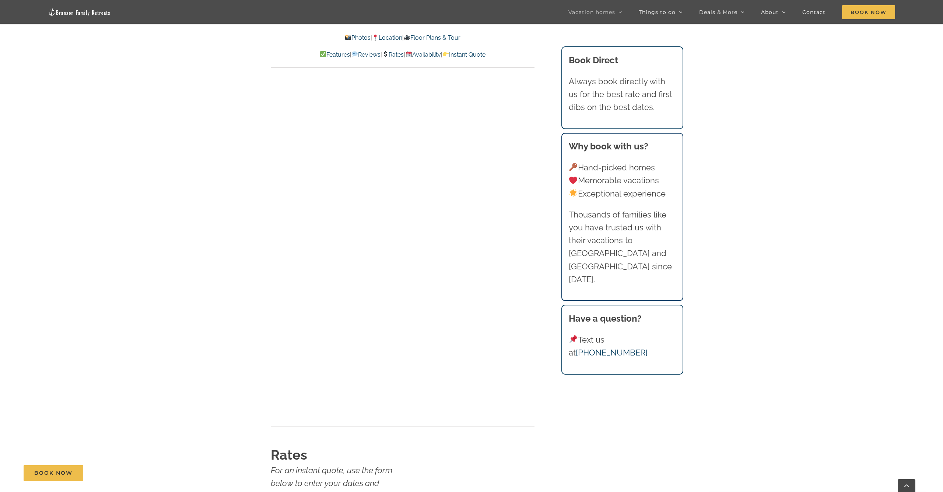
scroll to position [3925, 0]
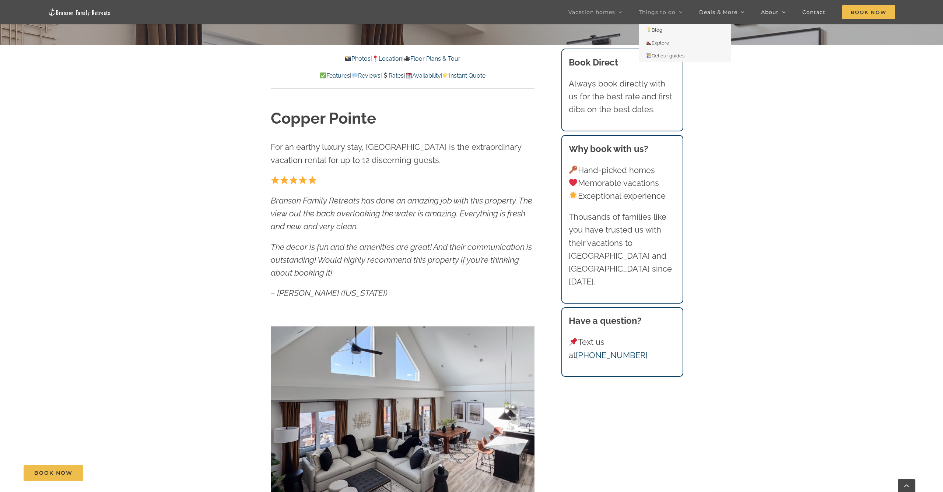
scroll to position [469, 0]
